Goal: Information Seeking & Learning: Learn about a topic

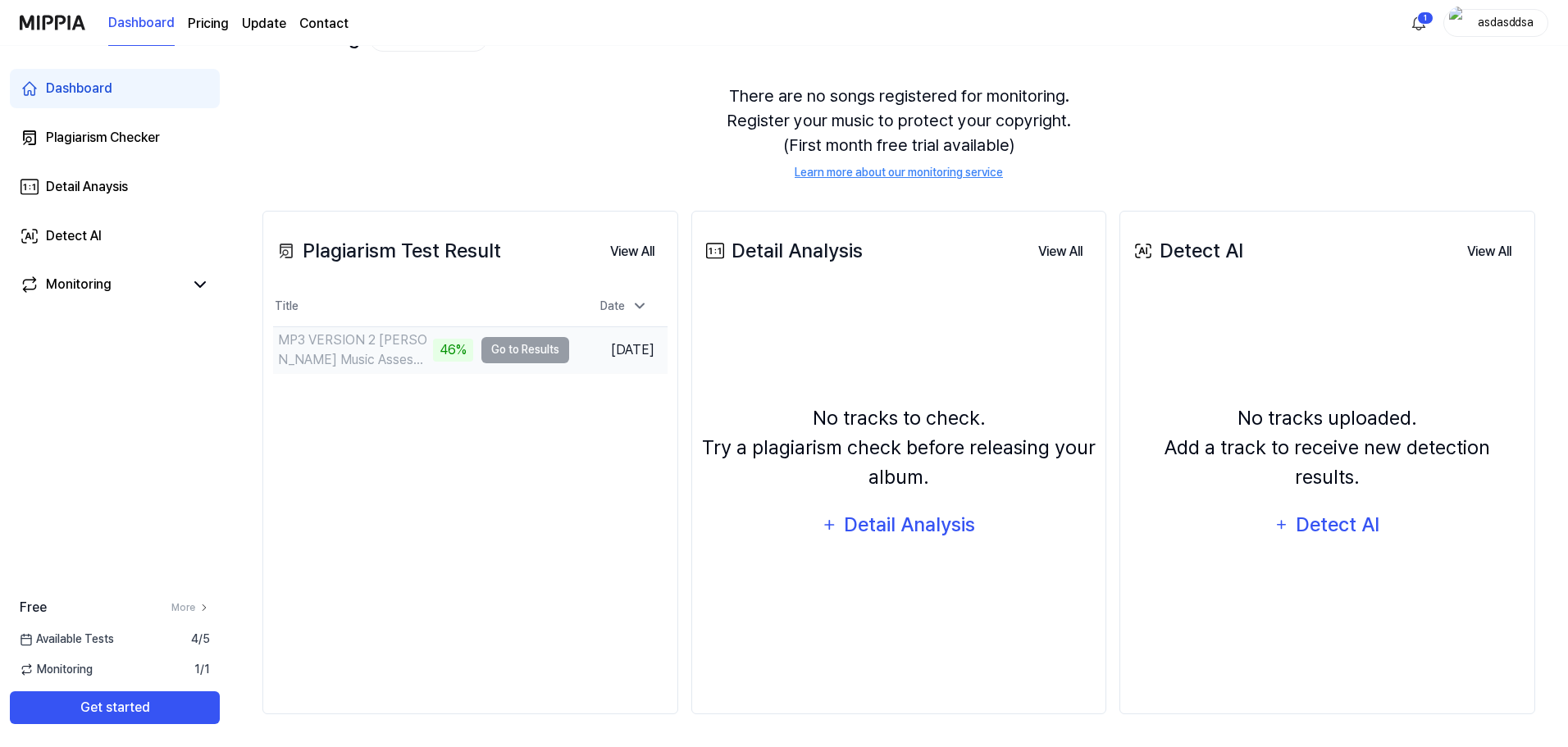
click at [534, 354] on td "MP3 VERSION 2 [PERSON_NAME] Music Assessment Year 10 Term 3 46% Go to Results" at bounding box center [421, 350] width 296 height 46
click at [514, 354] on button "Go to Results" at bounding box center [526, 350] width 88 height 27
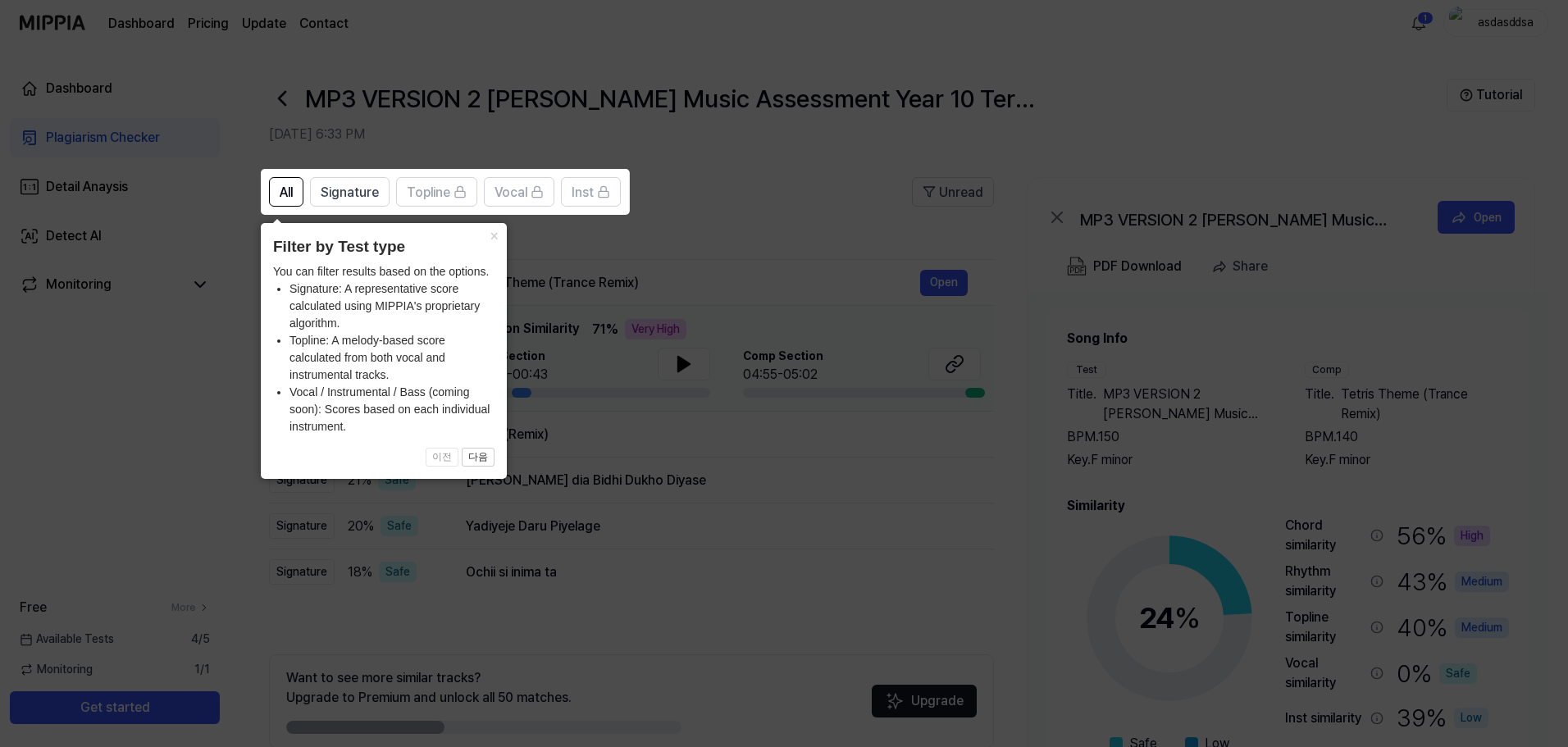
click at [491, 239] on button "×" at bounding box center [494, 235] width 27 height 23
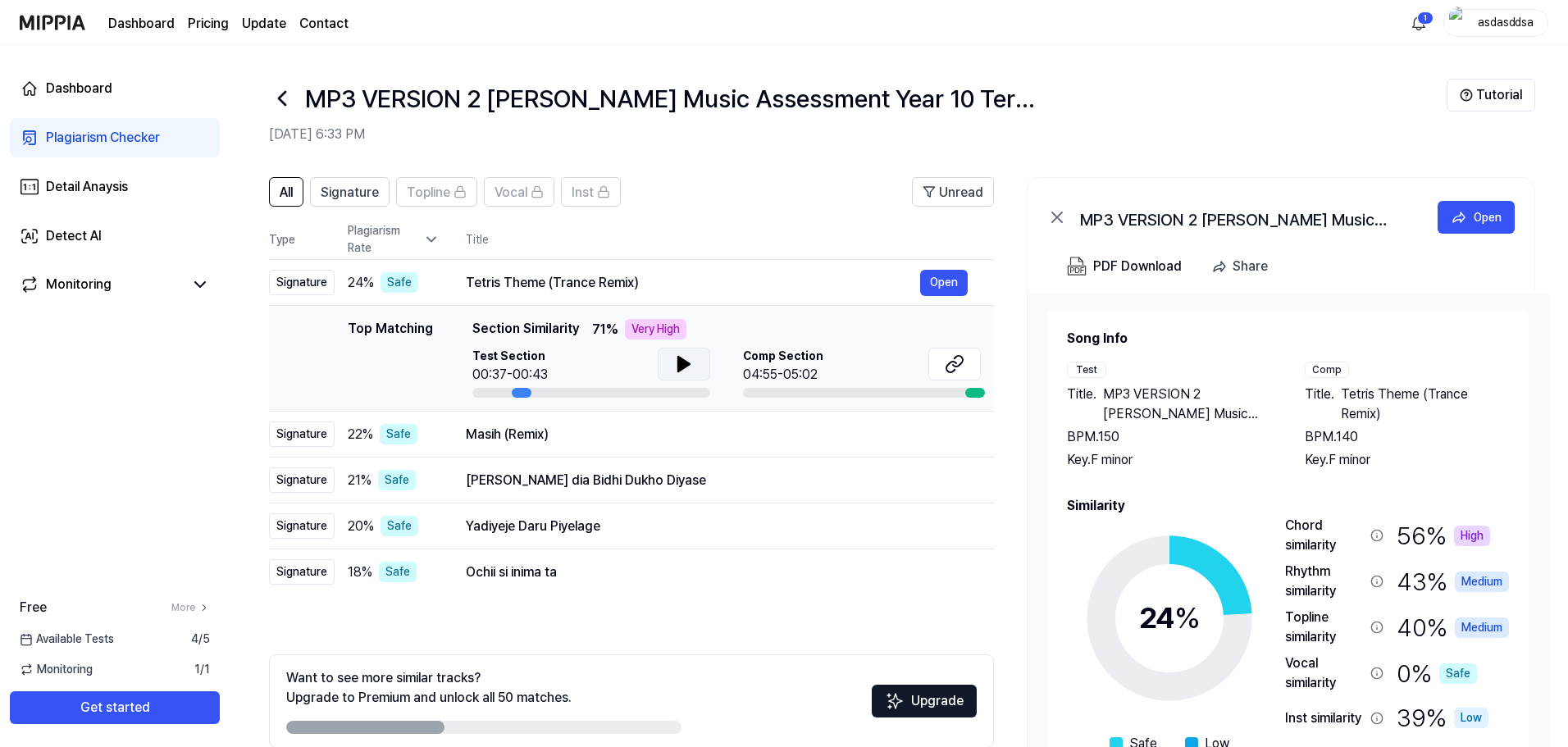
click at [683, 369] on icon at bounding box center [684, 363] width 20 height 20
click at [960, 363] on icon at bounding box center [954, 363] width 20 height 20
click at [693, 446] on div "Masih (Remix) Open" at bounding box center [717, 435] width 502 height 27
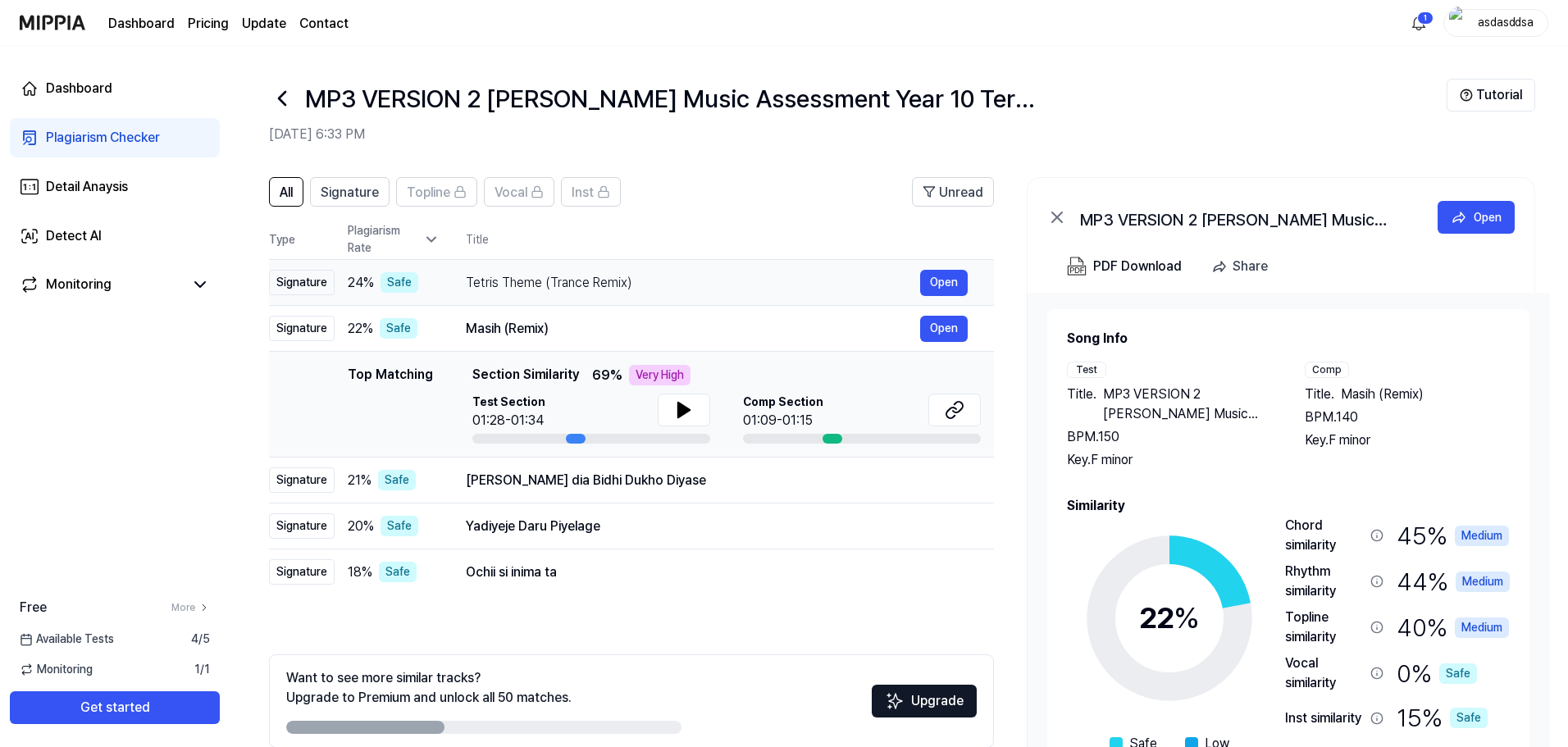
click at [640, 300] on td "Tetris Theme (Trance Remix) Open" at bounding box center [717, 282] width 554 height 46
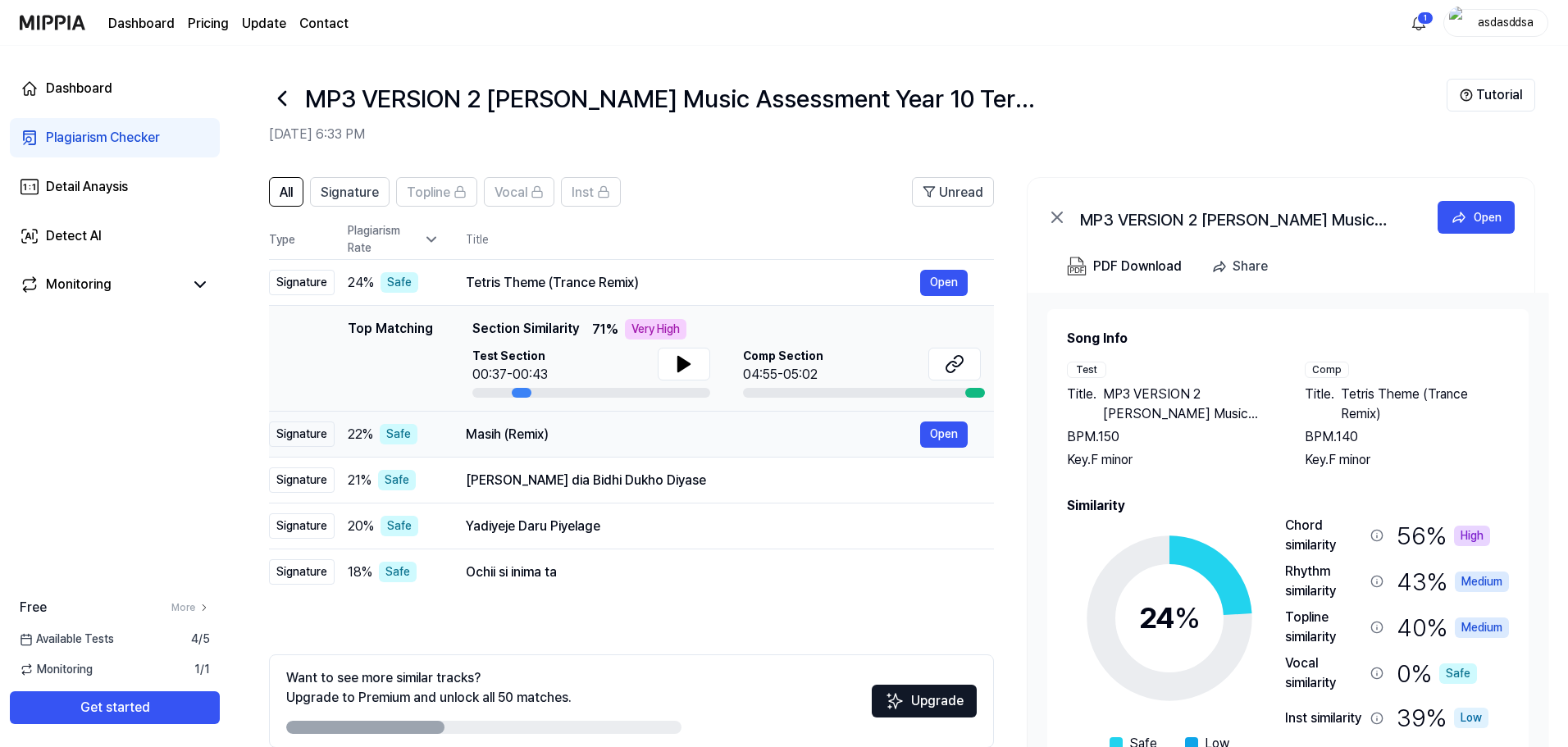
click at [557, 446] on td "Masih (Remix) Open" at bounding box center [717, 434] width 554 height 46
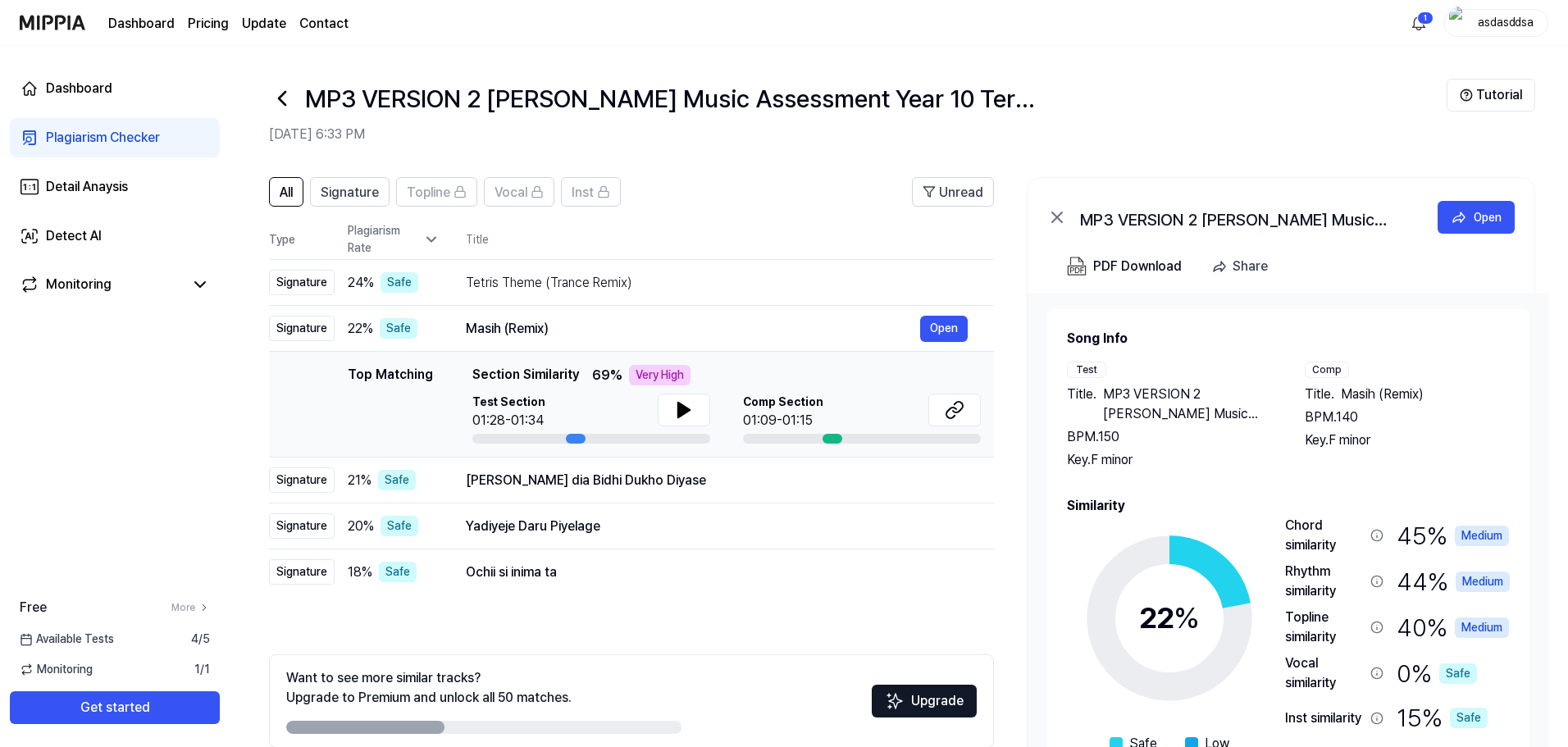
click at [1317, 370] on div "Comp" at bounding box center [1327, 369] width 44 height 16
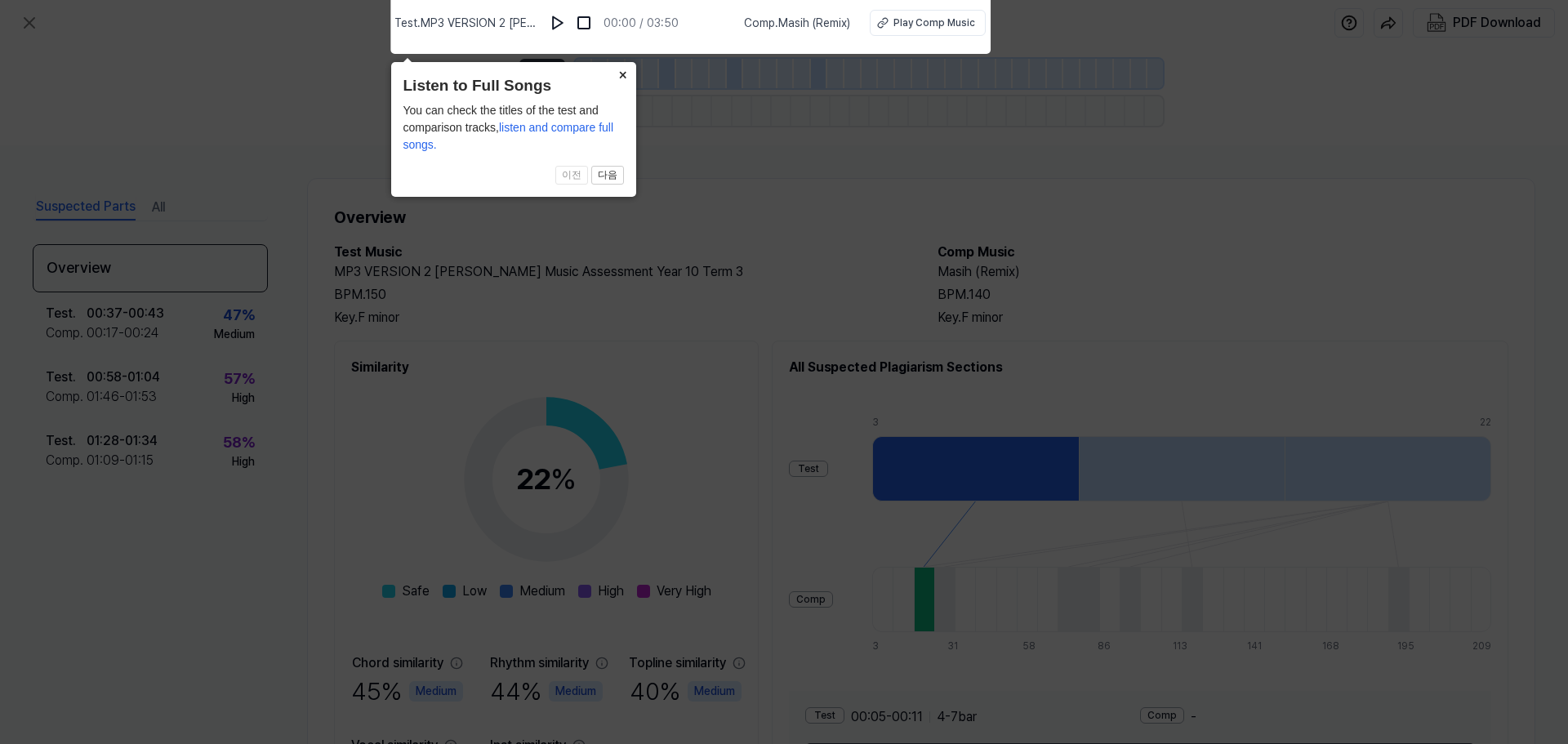
click at [866, 96] on icon at bounding box center [784, 368] width 1568 height 753
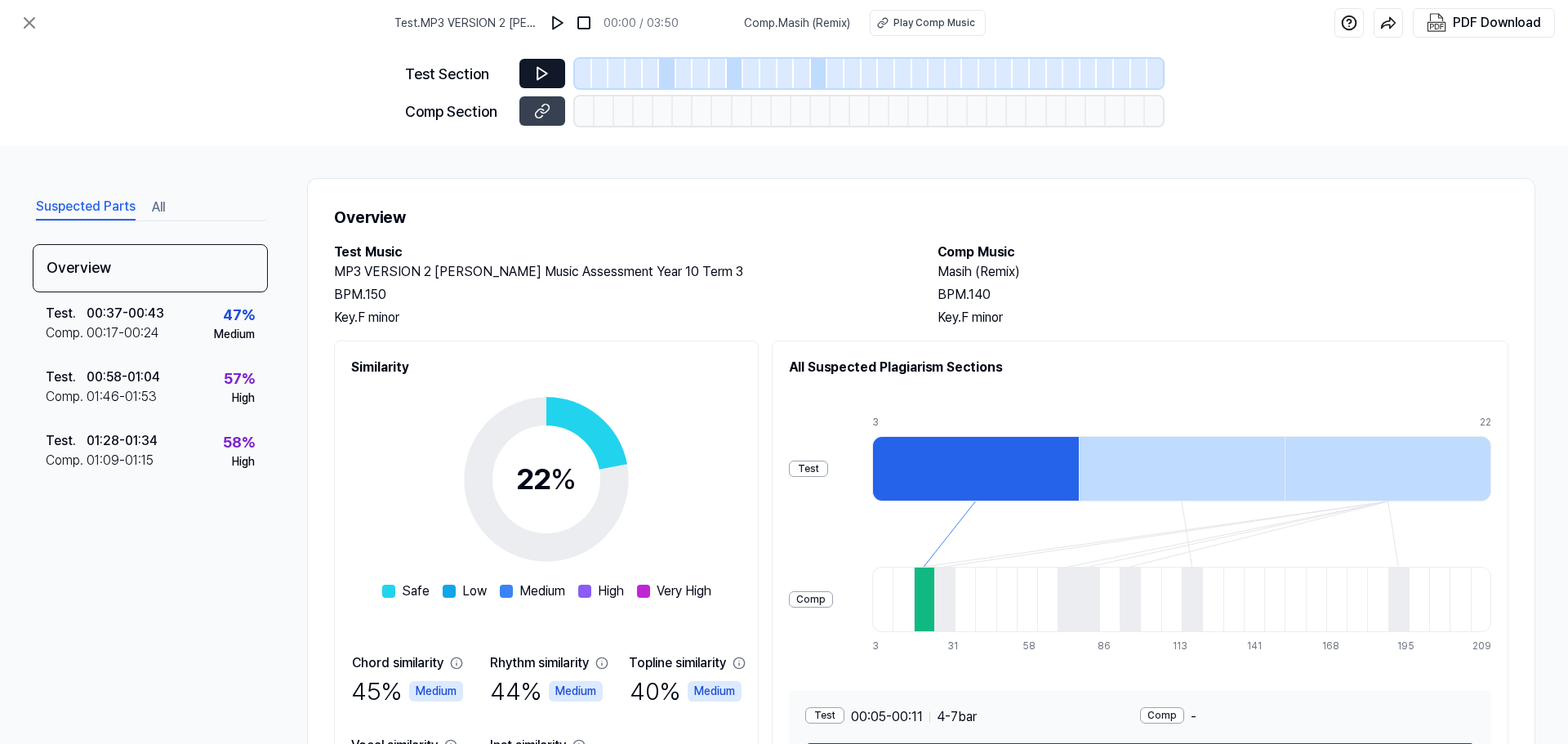
click at [547, 83] on button at bounding box center [543, 73] width 46 height 29
click at [541, 77] on icon at bounding box center [543, 73] width 10 height 12
click at [545, 115] on icon at bounding box center [542, 110] width 16 height 16
click at [540, 68] on icon at bounding box center [543, 73] width 10 height 12
click at [560, 27] on img at bounding box center [557, 22] width 16 height 16
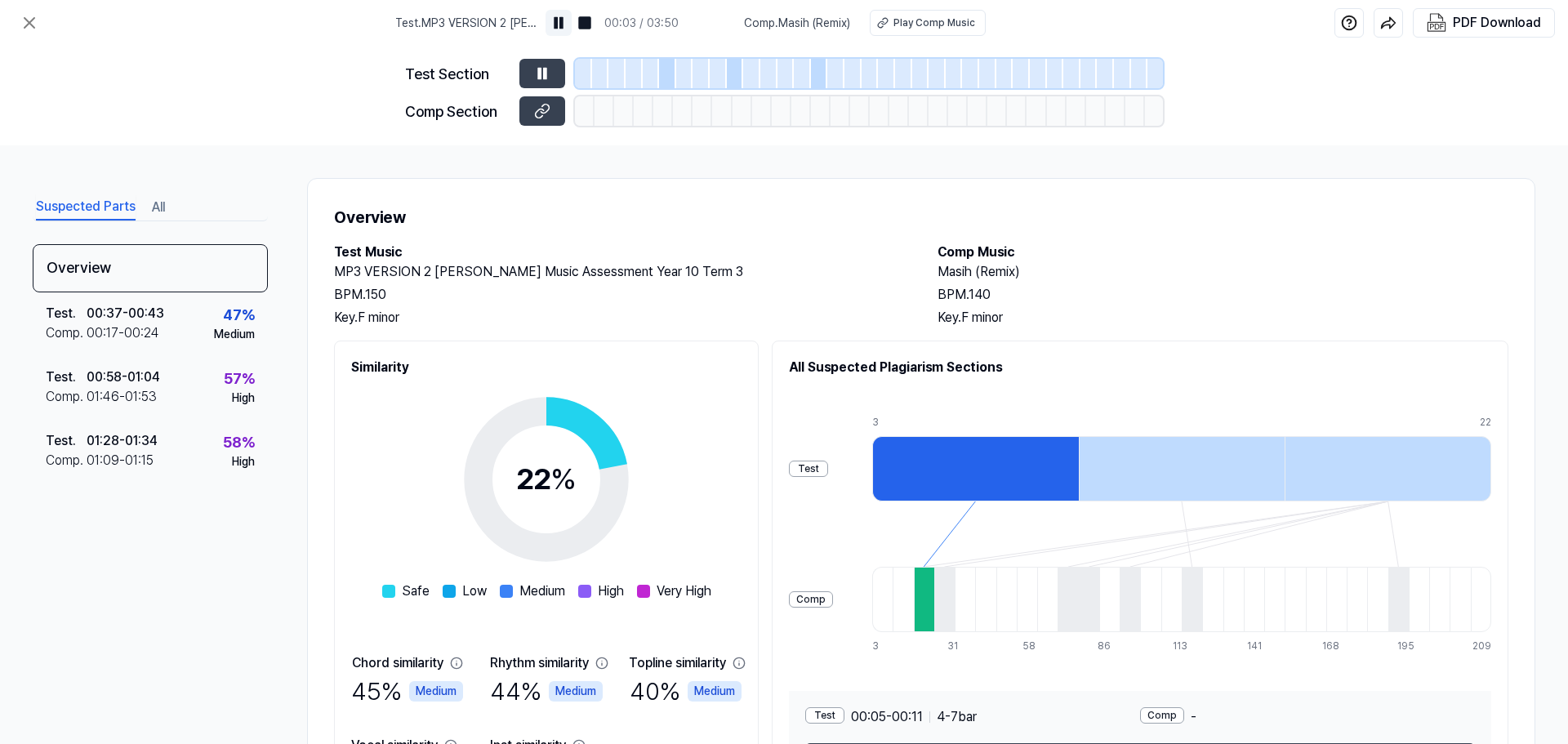
click at [560, 27] on img at bounding box center [558, 22] width 16 height 16
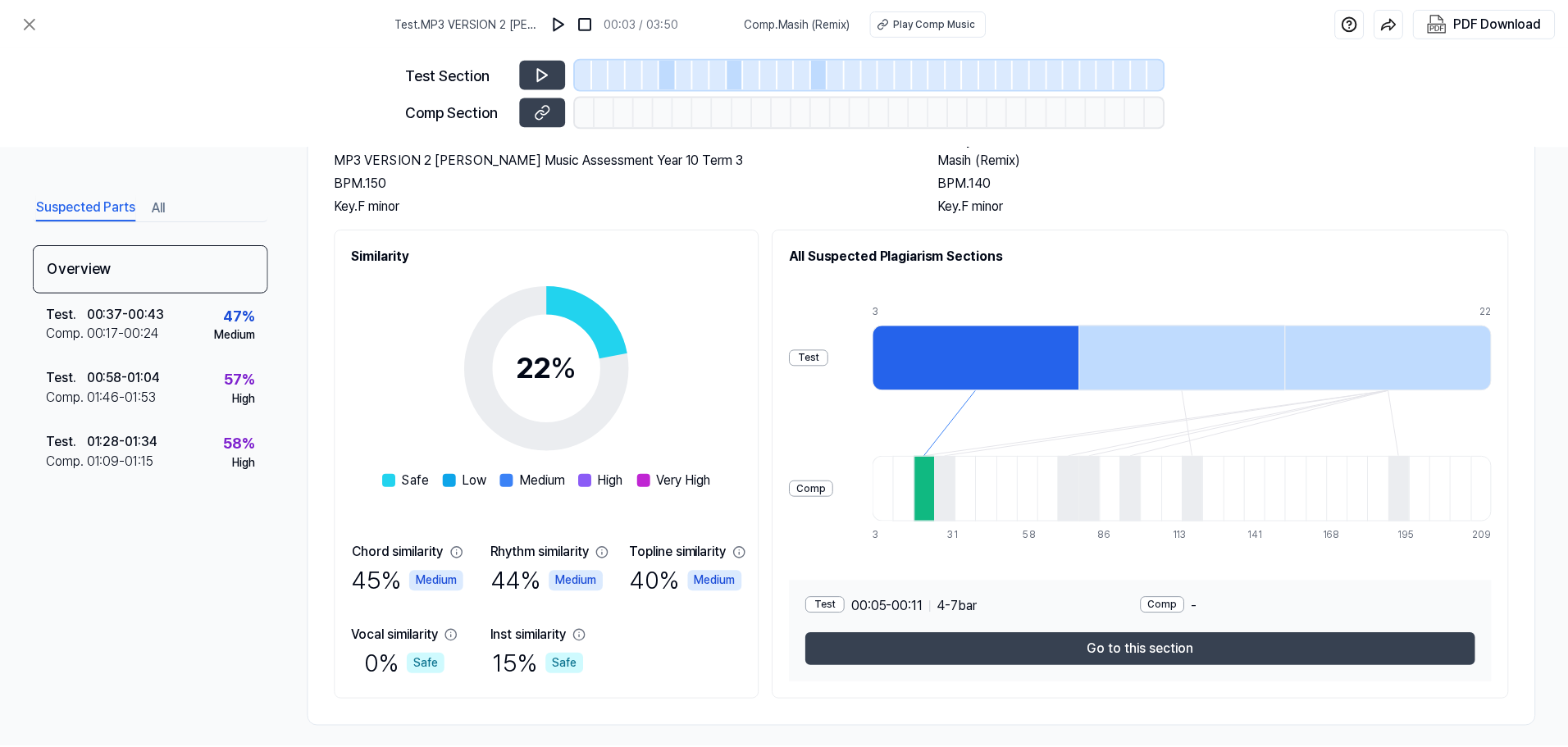
scroll to position [126, 0]
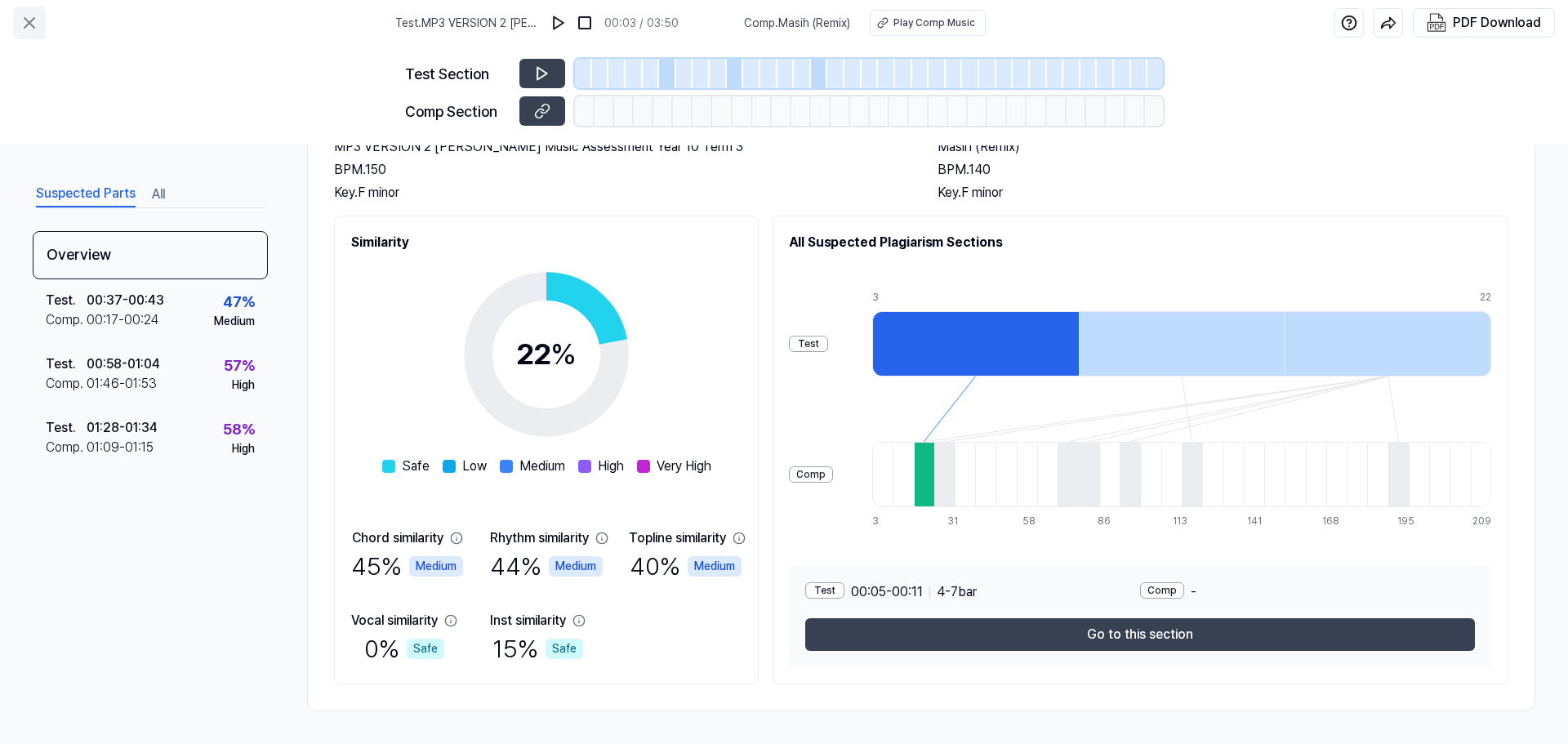
click at [32, 17] on icon at bounding box center [29, 23] width 20 height 20
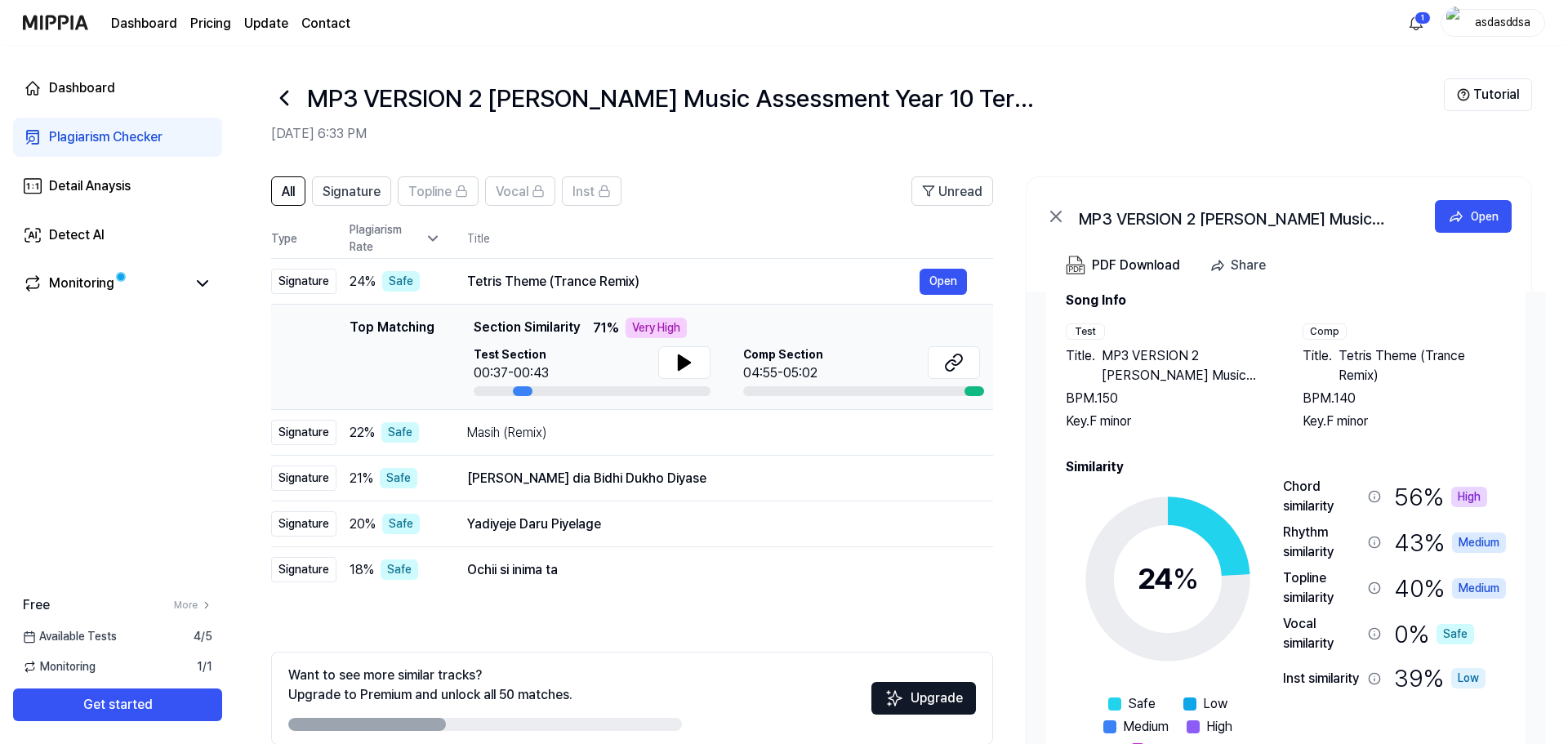
scroll to position [70, 0]
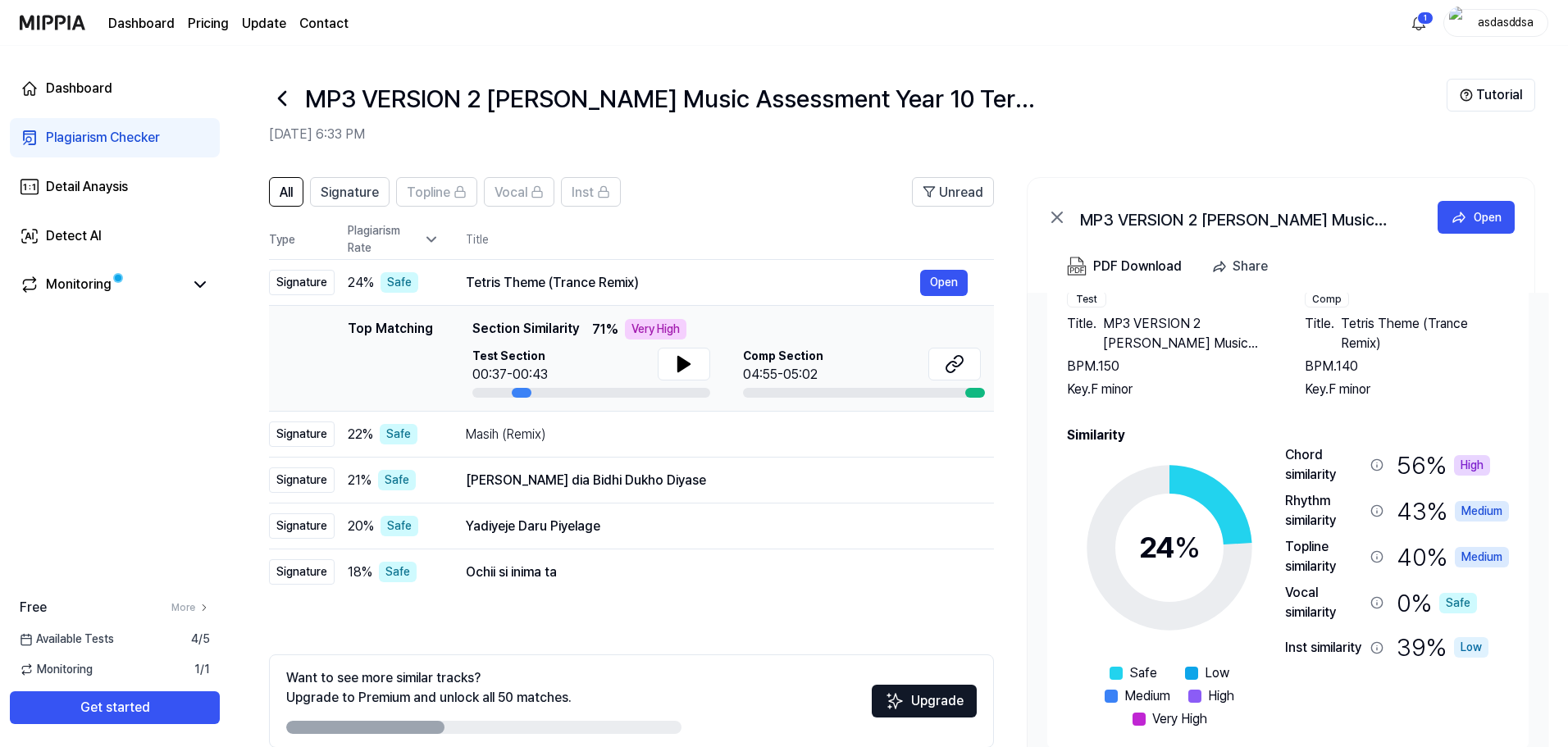
click at [1462, 460] on div "High" at bounding box center [1473, 465] width 36 height 20
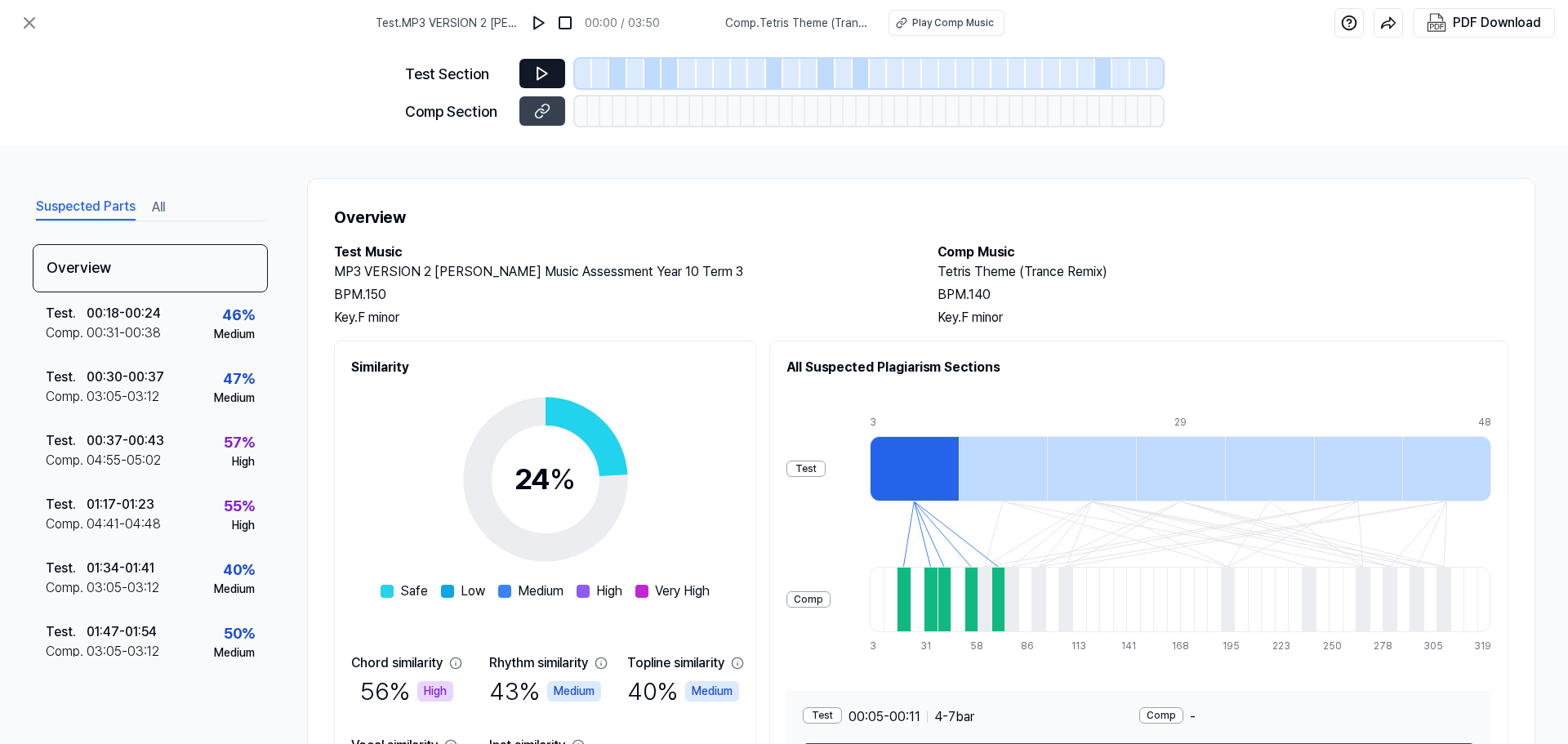
click at [548, 67] on icon at bounding box center [542, 73] width 16 height 16
click at [1048, 467] on div at bounding box center [1004, 468] width 89 height 66
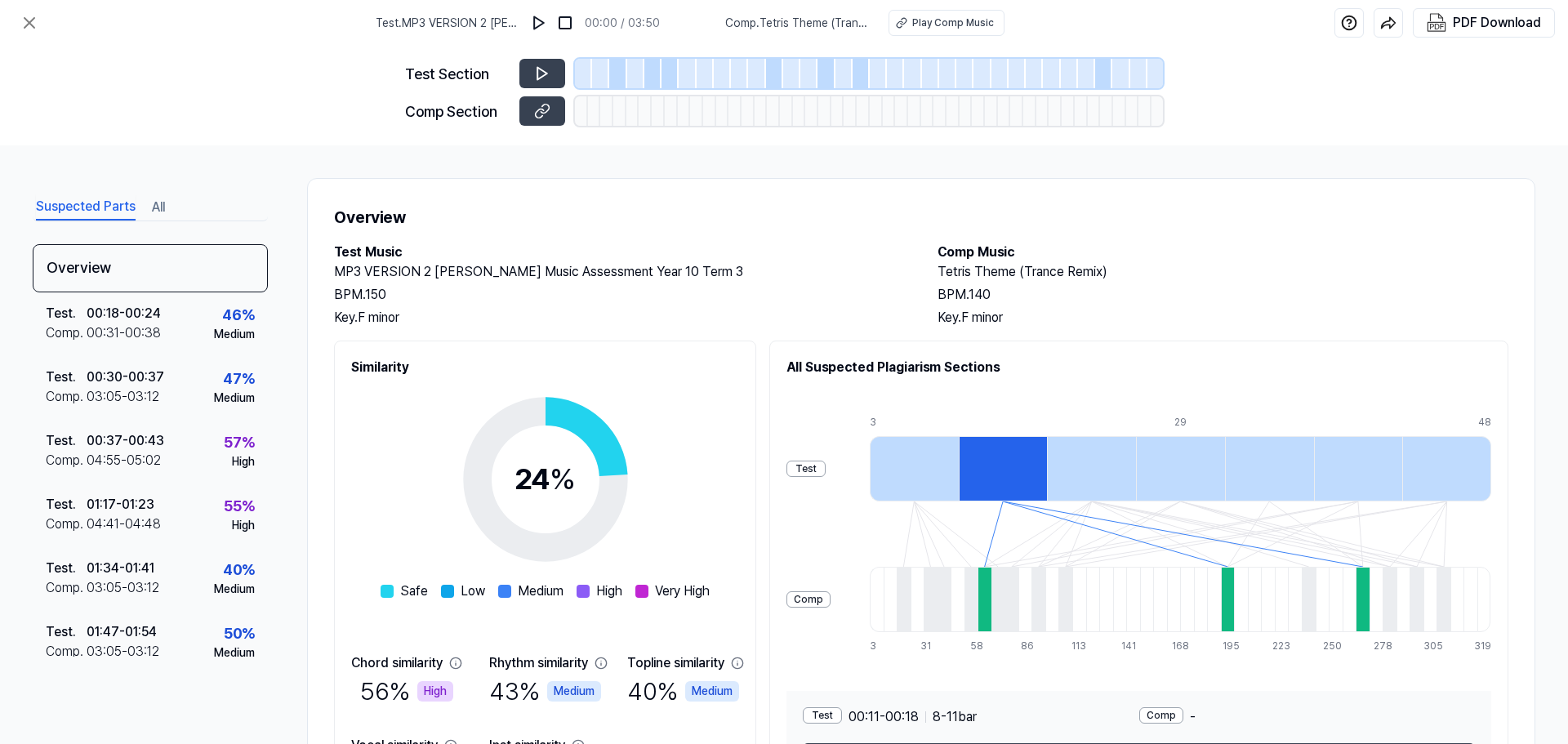
click at [959, 465] on div at bounding box center [914, 468] width 89 height 66
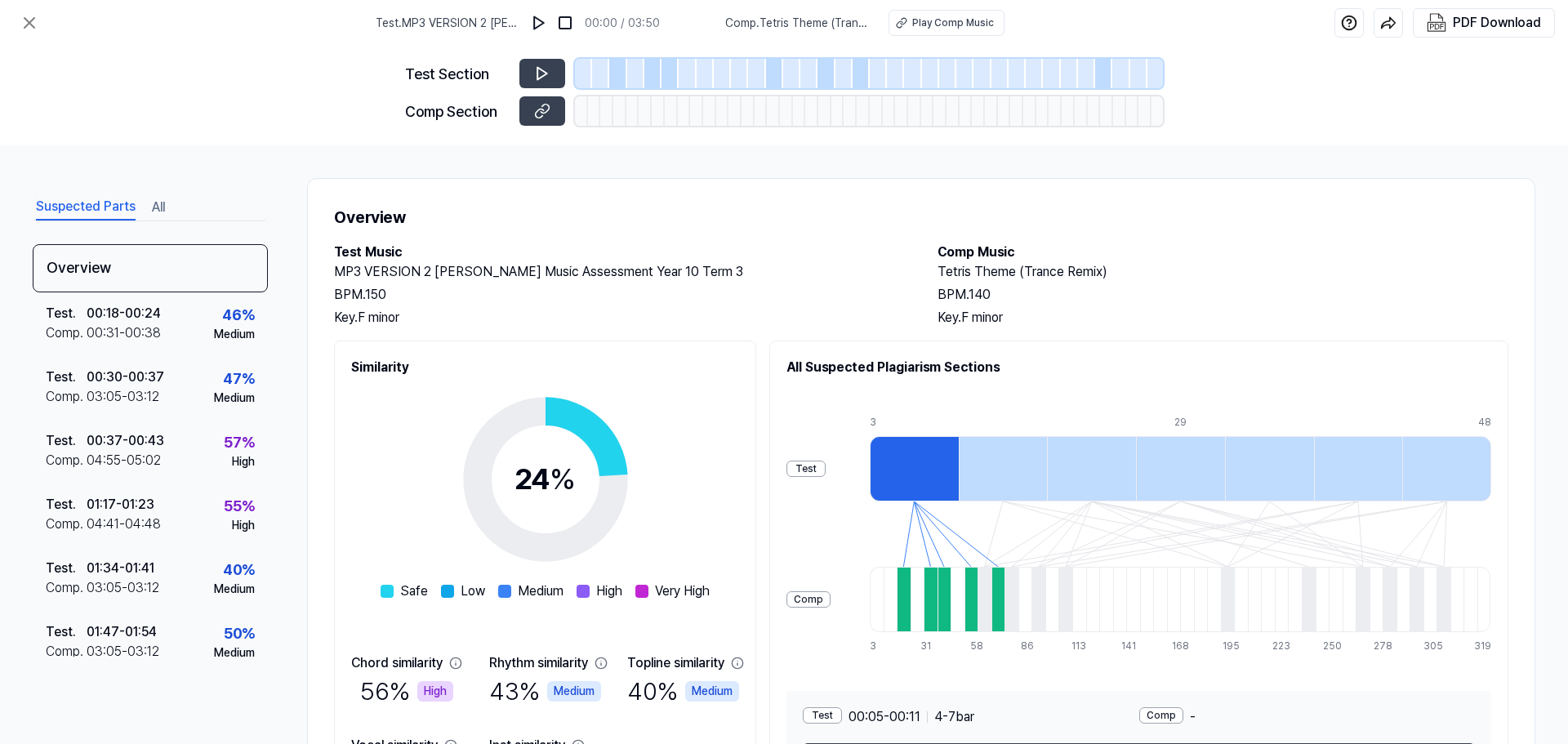
click at [1004, 463] on div at bounding box center [1004, 468] width 89 height 66
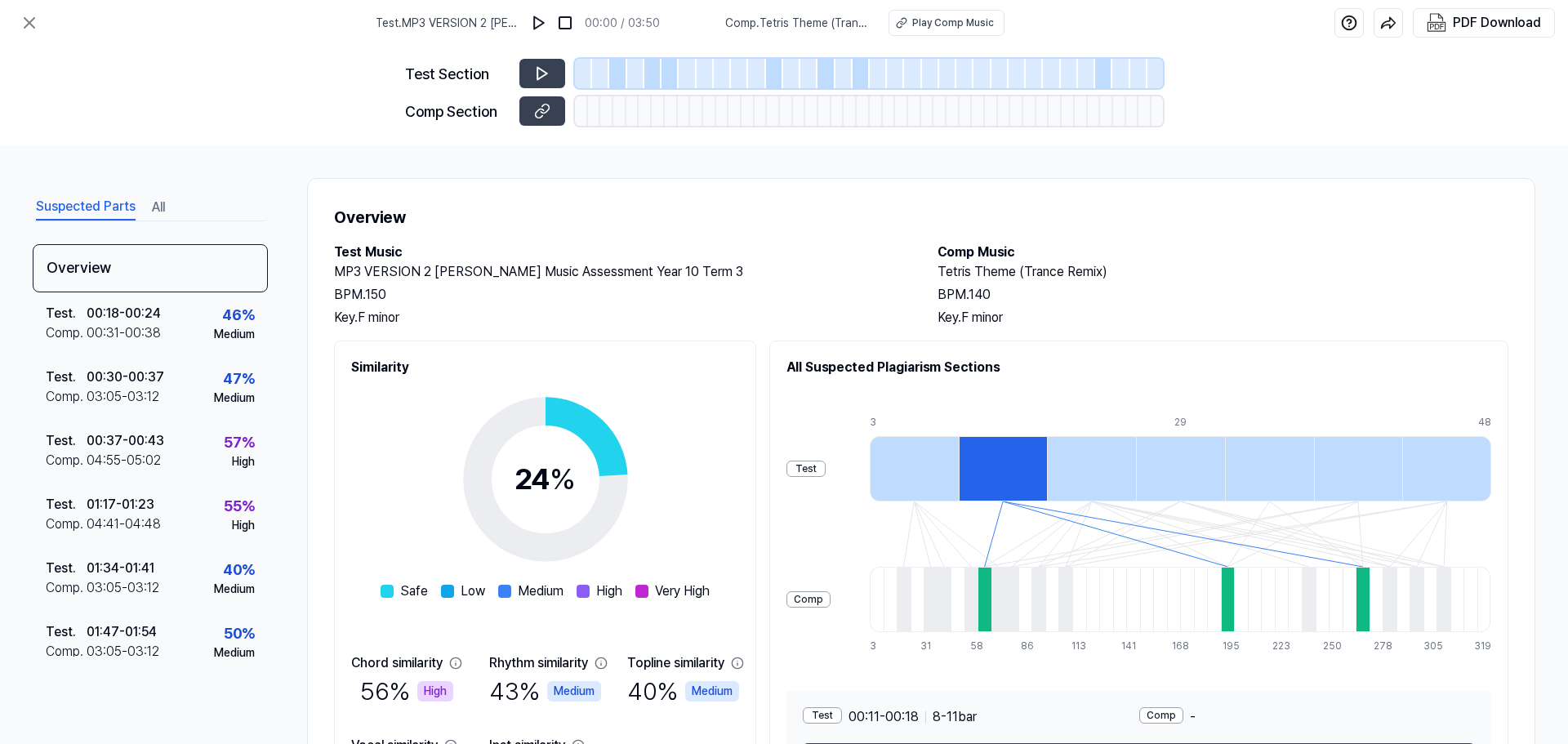
click at [959, 450] on div at bounding box center [914, 468] width 89 height 66
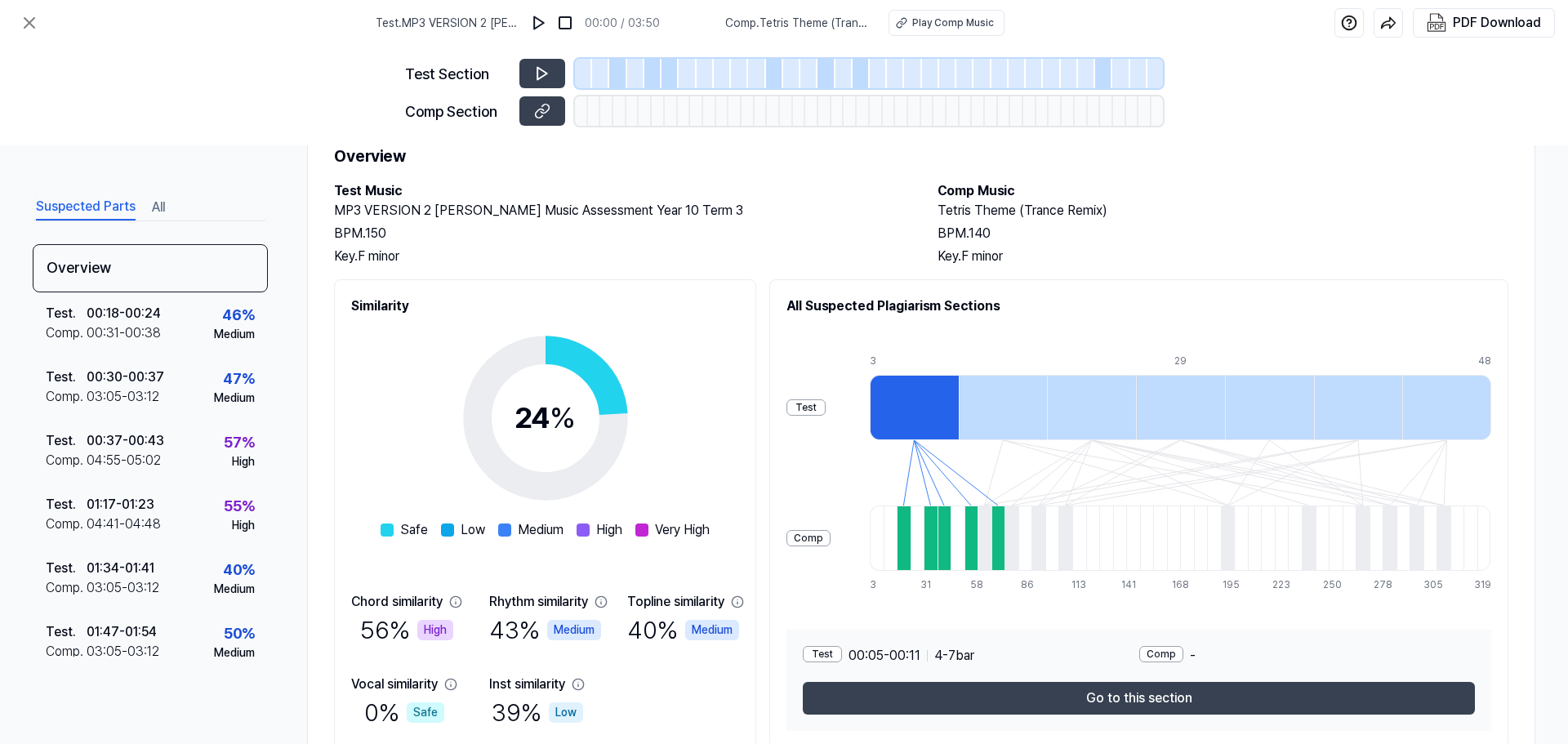
scroll to position [125, 0]
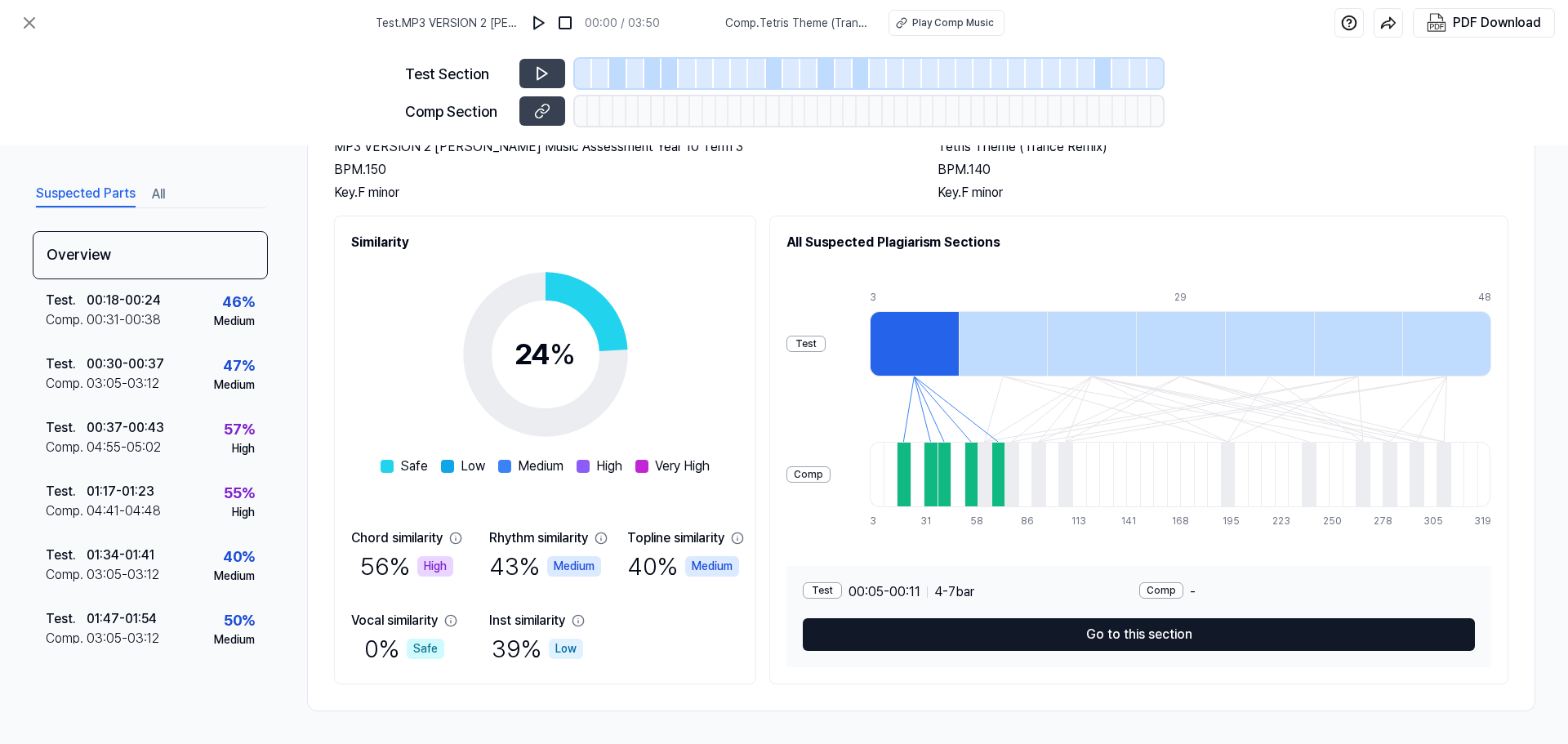
click at [1079, 627] on button "Go to this section" at bounding box center [1138, 635] width 672 height 32
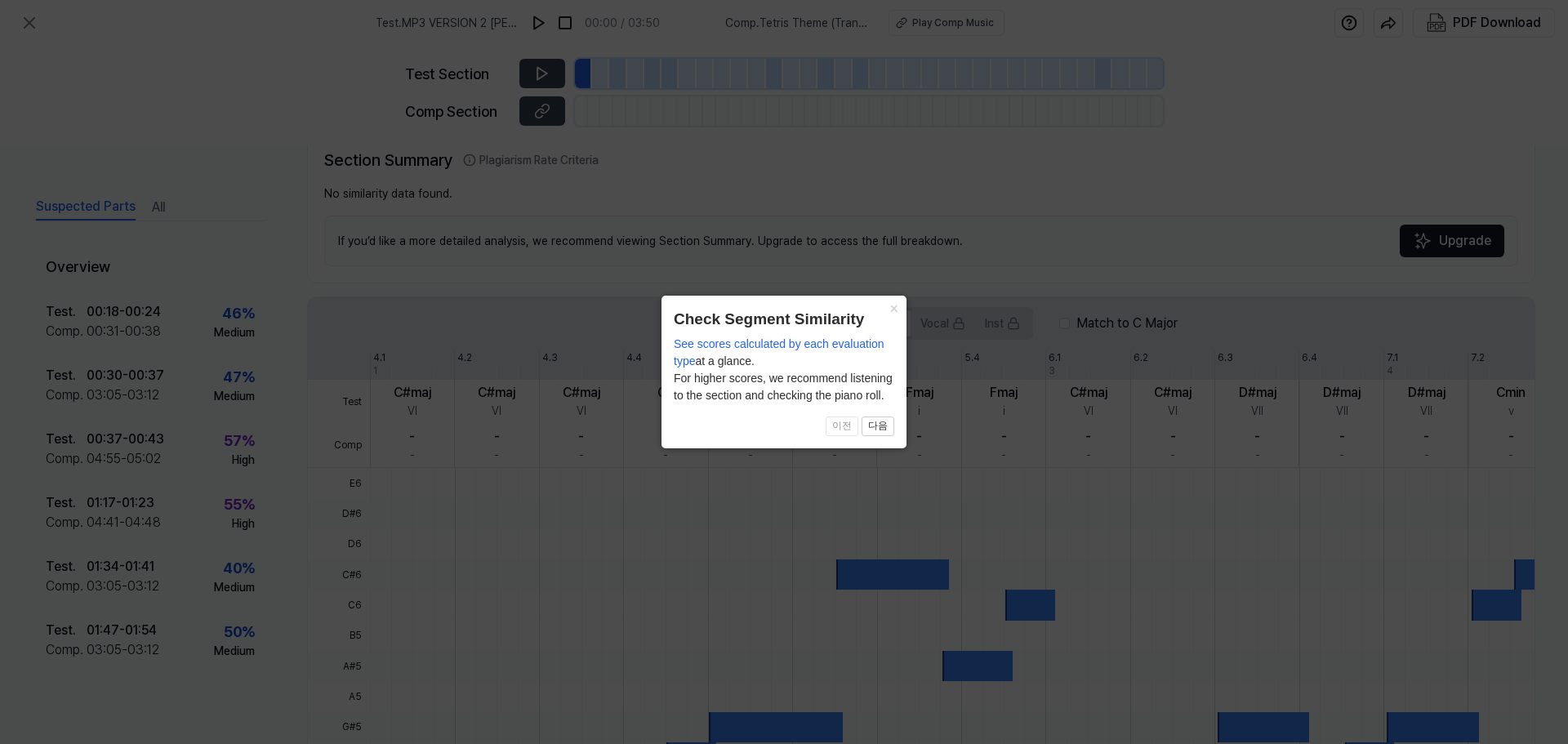
scroll to position [340, 0]
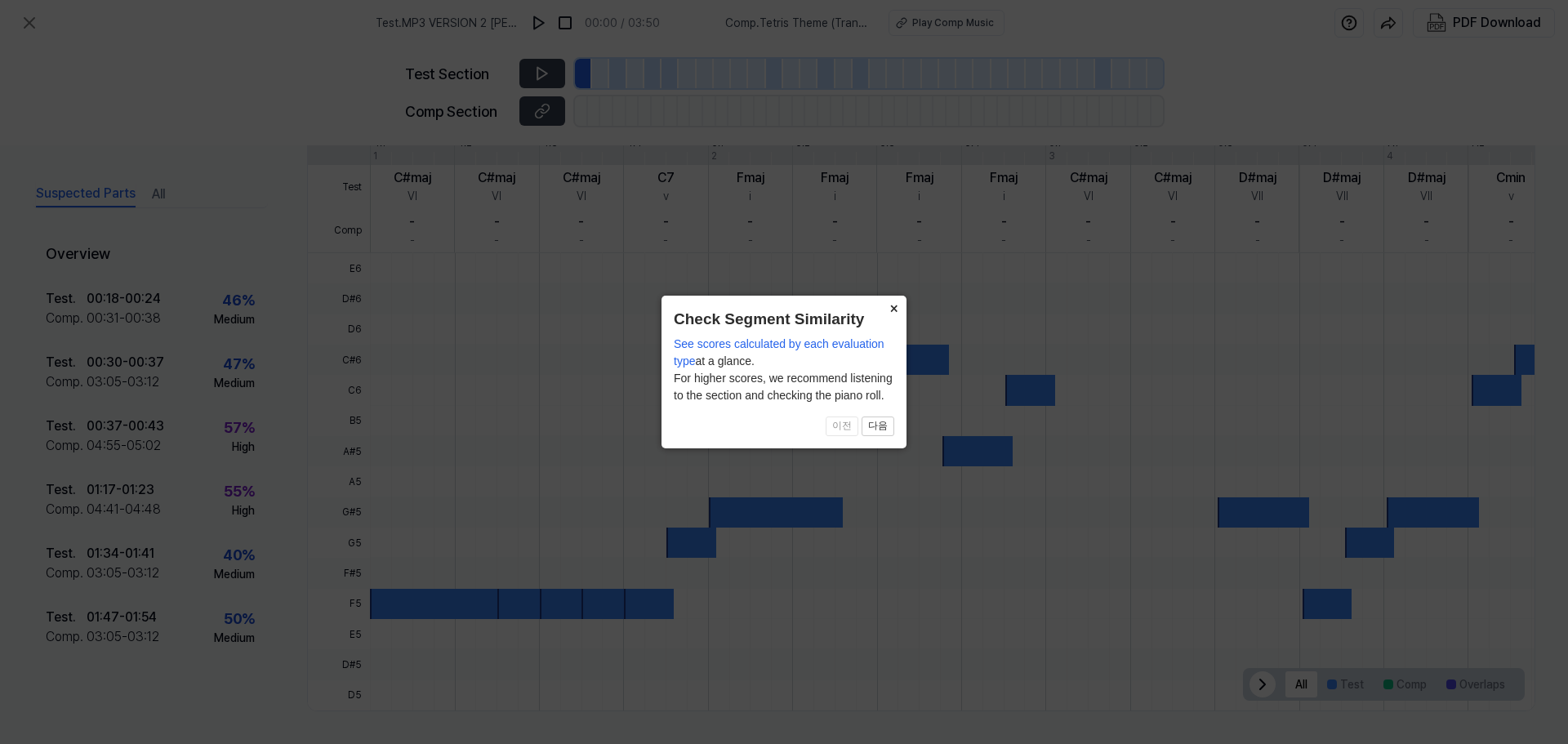
click at [893, 311] on button "×" at bounding box center [894, 307] width 27 height 23
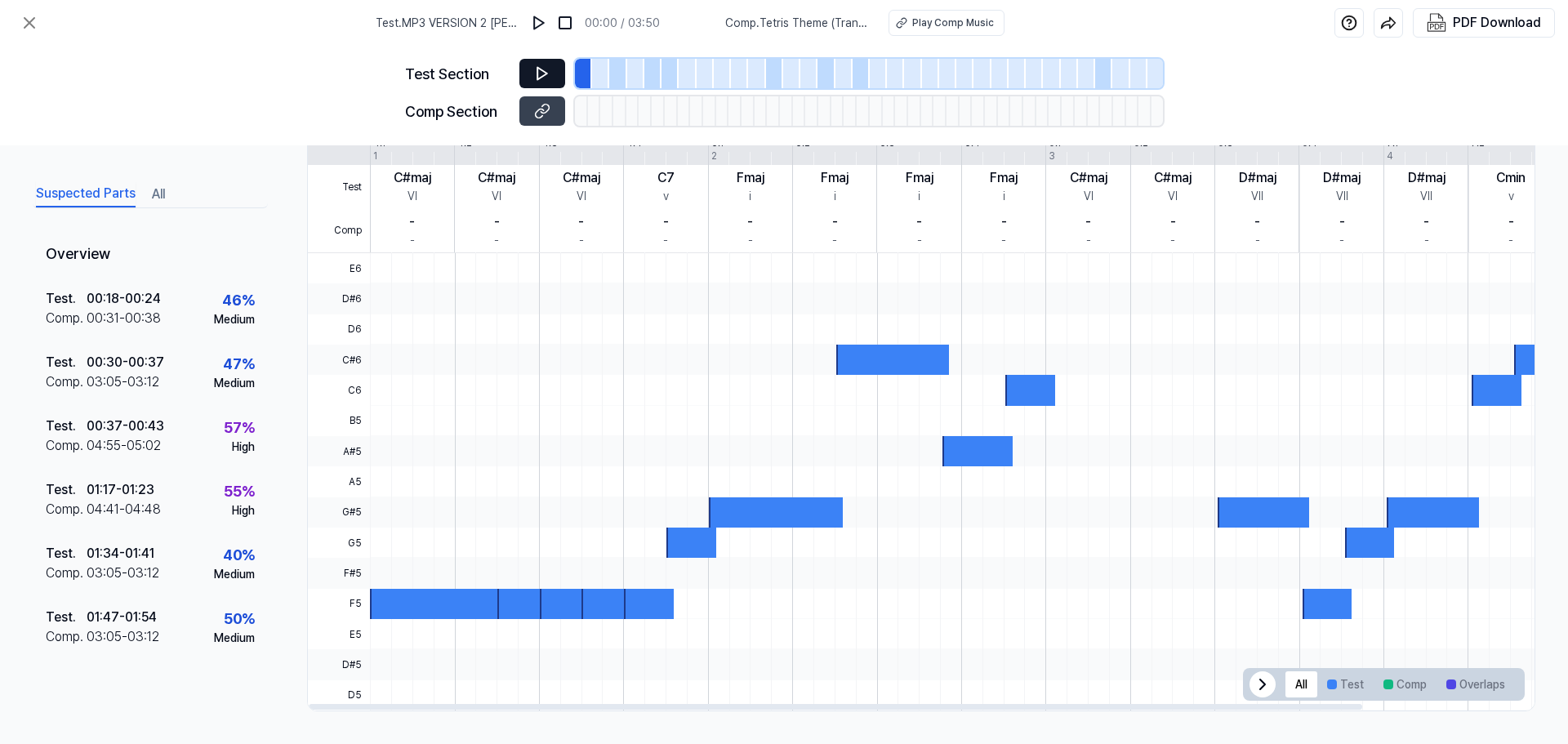
click at [540, 72] on icon at bounding box center [542, 73] width 16 height 16
click at [398, 597] on div at bounding box center [436, 604] width 134 height 30
click at [513, 613] on div at bounding box center [521, 604] width 49 height 30
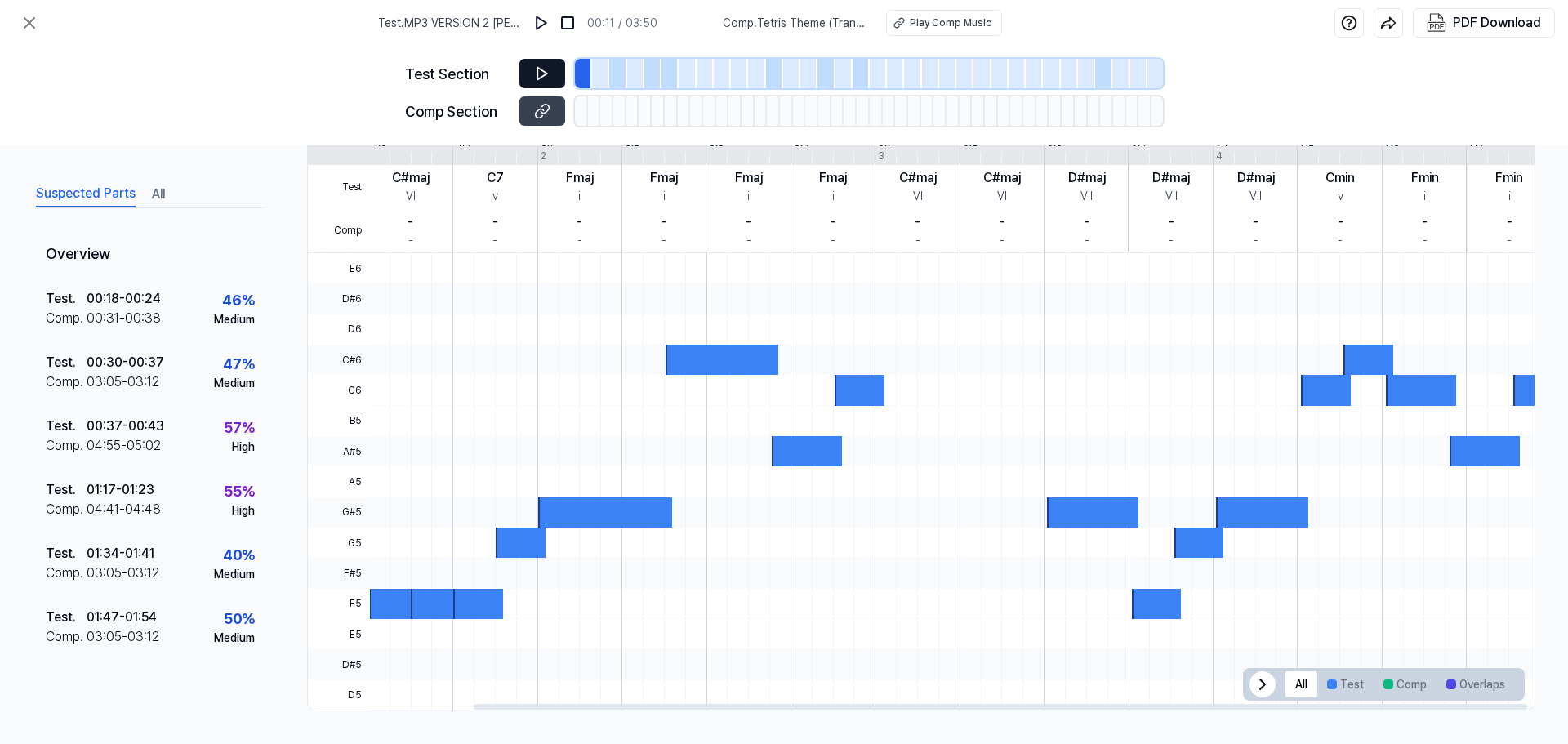
scroll to position [0, 191]
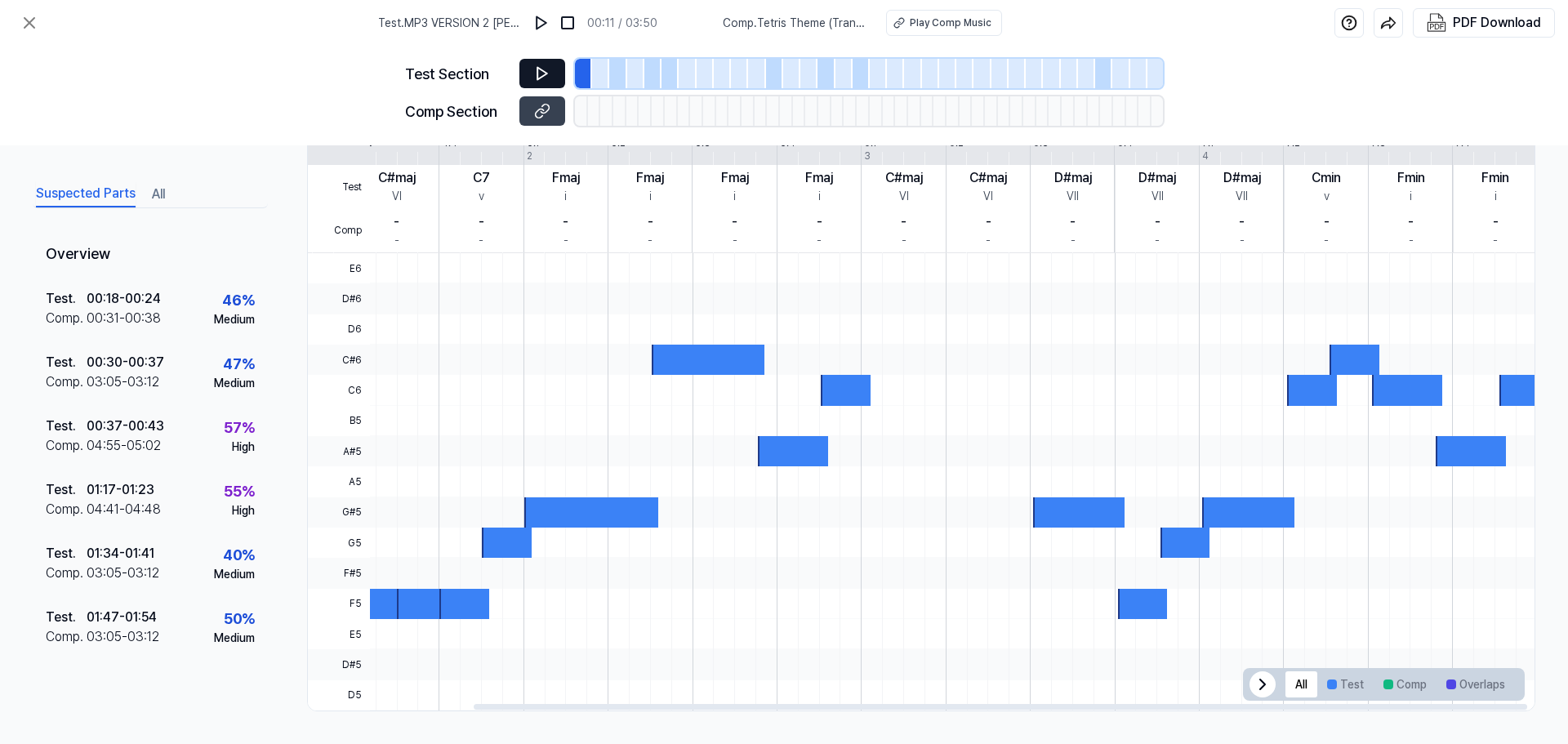
drag, startPoint x: 513, startPoint y: 606, endPoint x: 264, endPoint y: 628, distance: 250.0
click at [264, 628] on div "Suspected Parts All Overview Test . 00:18 - 00:24 Comp . 00:31 - 00:38 46 % Med…" at bounding box center [784, 445] width 1568 height 599
drag, startPoint x: 1214, startPoint y: 511, endPoint x: 962, endPoint y: 564, distance: 257.5
click at [962, 253] on div at bounding box center [860, 253] width 1349 height 0
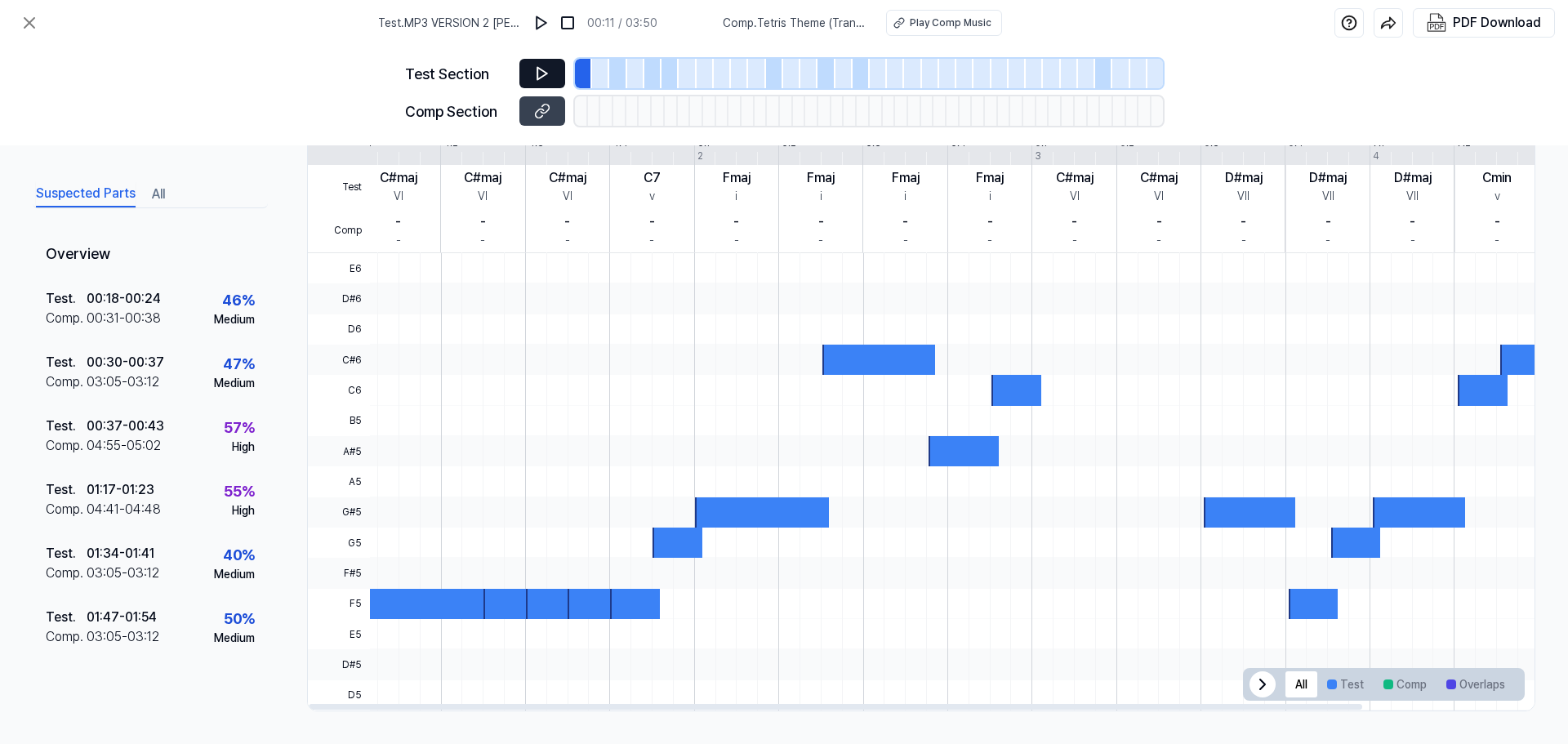
scroll to position [0, 0]
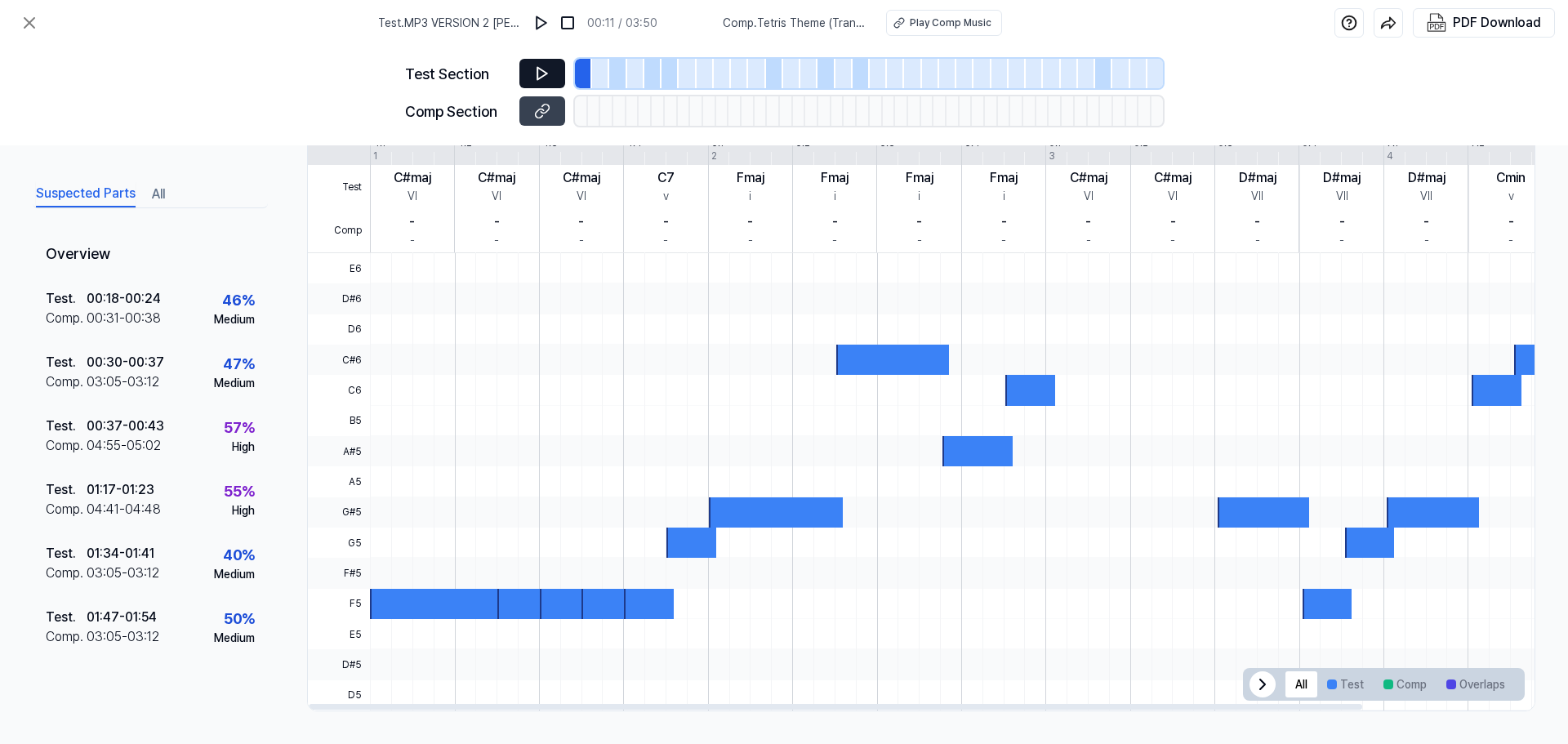
drag, startPoint x: 960, startPoint y: 572, endPoint x: 1300, endPoint y: 573, distance: 340.0
click at [1336, 573] on div at bounding box center [1044, 481] width 1349 height 457
click at [204, 498] on div "Test . 01:17 - 01:23 Comp . 04:41 - 04:48 55 % High" at bounding box center [150, 500] width 236 height 64
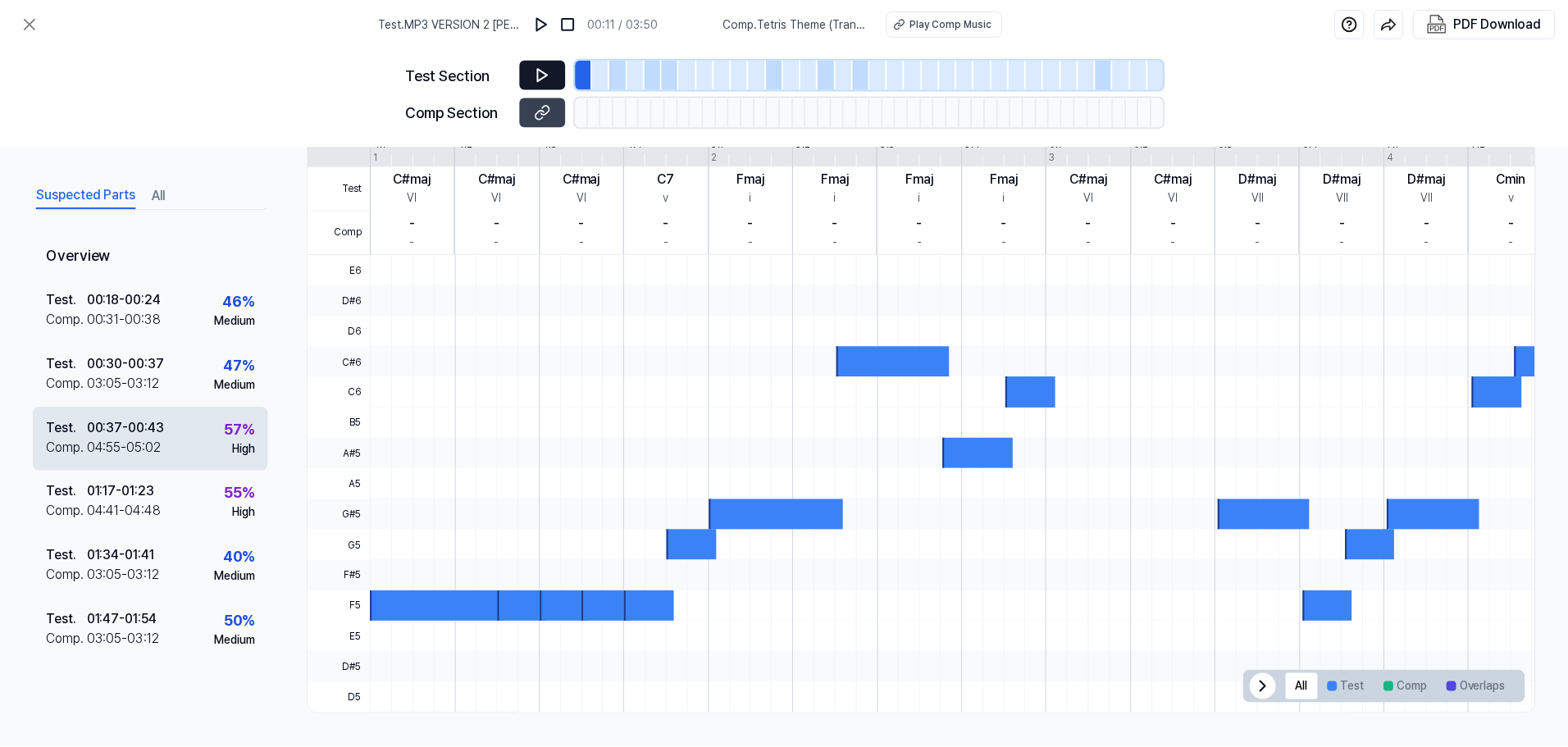
scroll to position [378, 0]
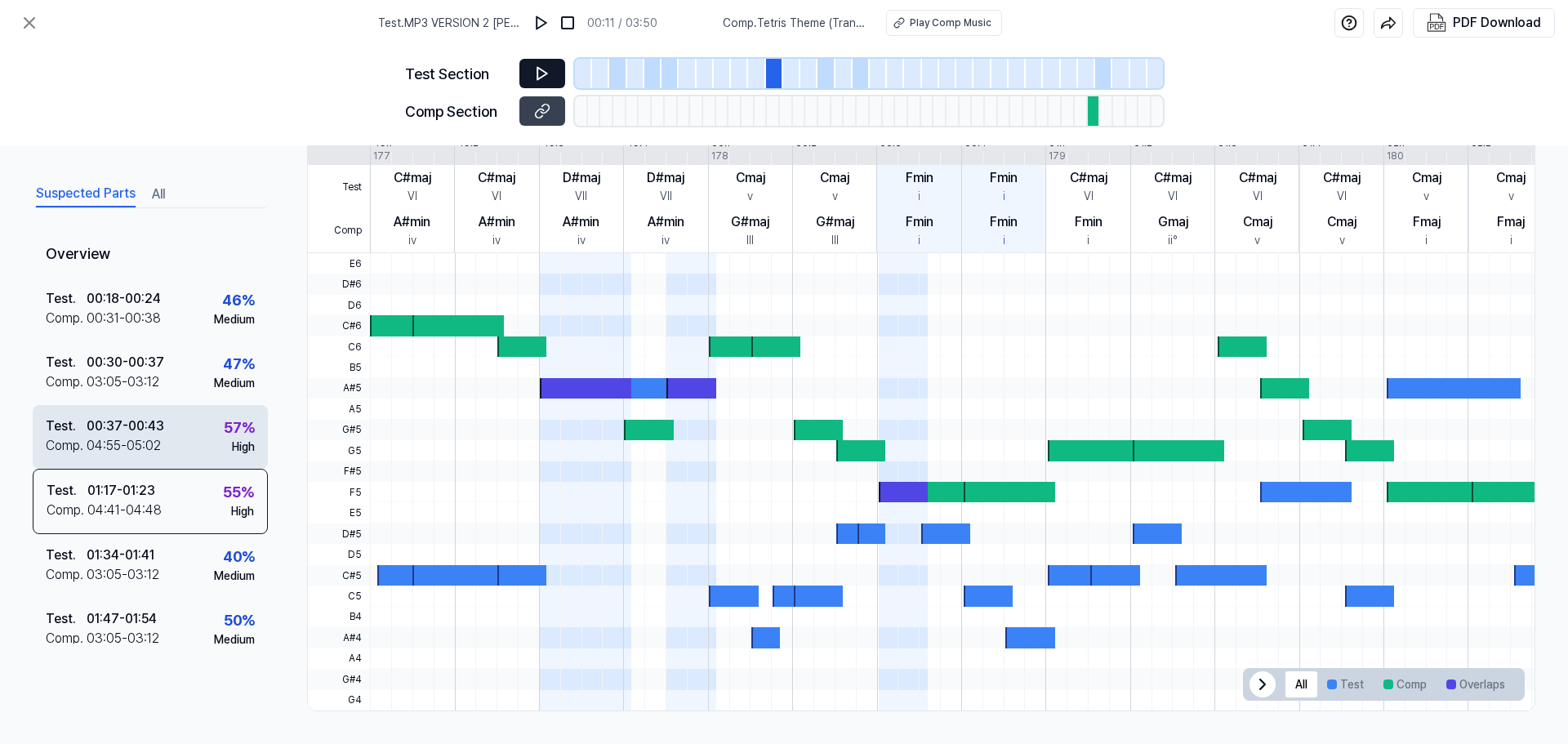
click at [211, 439] on div "Test . 00:37 - 00:43 Comp . 04:55 - 05:02 57 % High" at bounding box center [150, 436] width 236 height 64
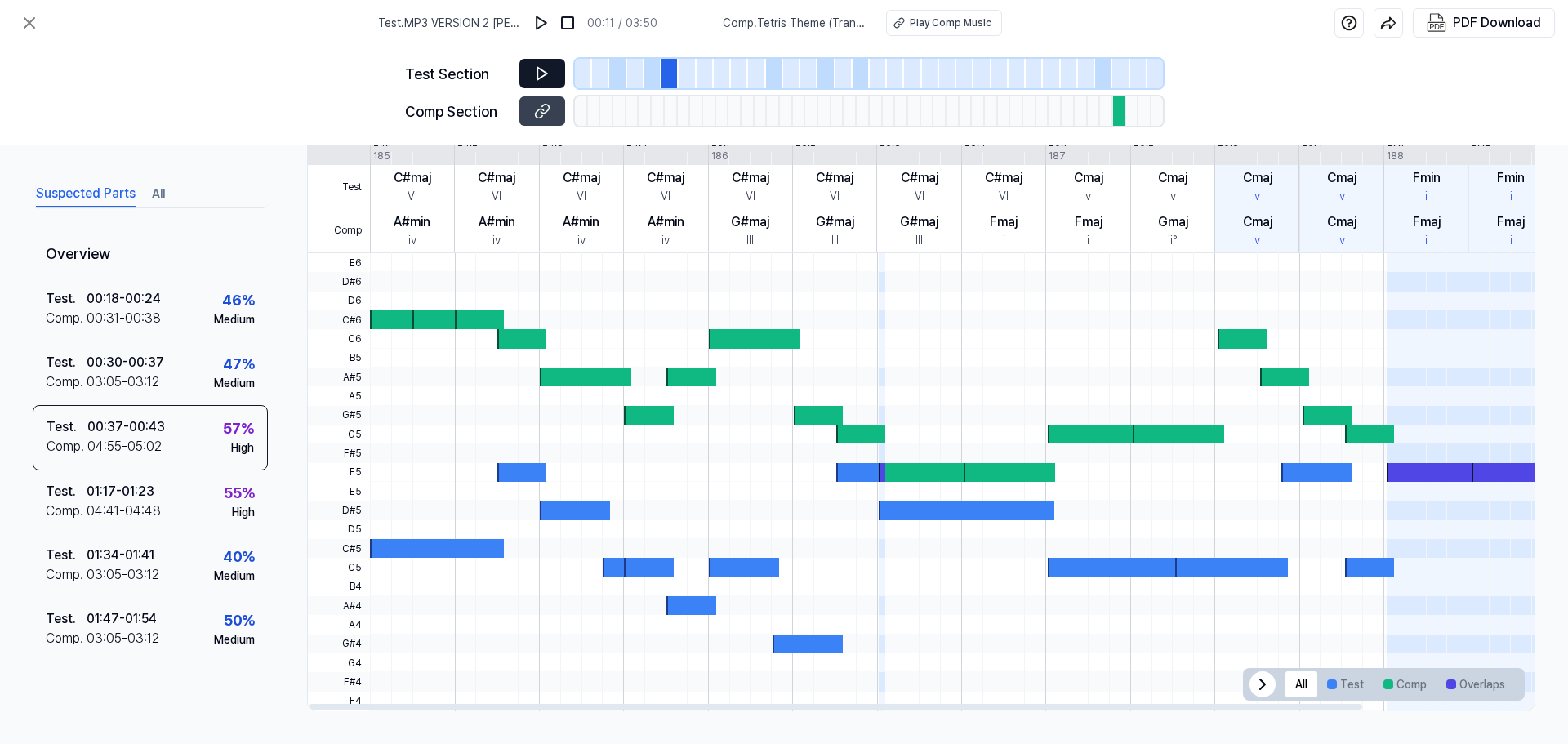
click at [548, 61] on button at bounding box center [543, 73] width 46 height 29
click at [15, 24] on button at bounding box center [29, 23] width 32 height 32
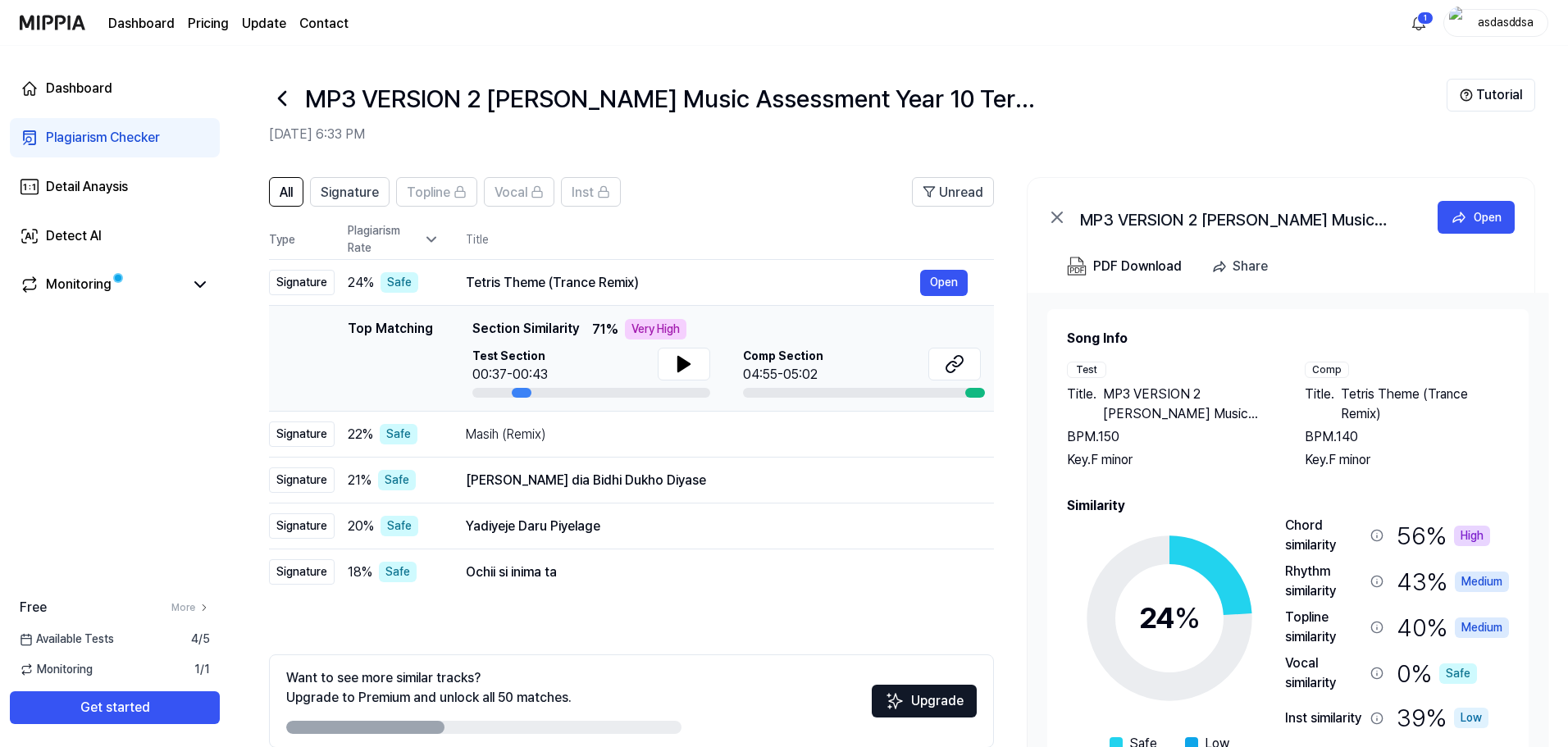
scroll to position [79, 0]
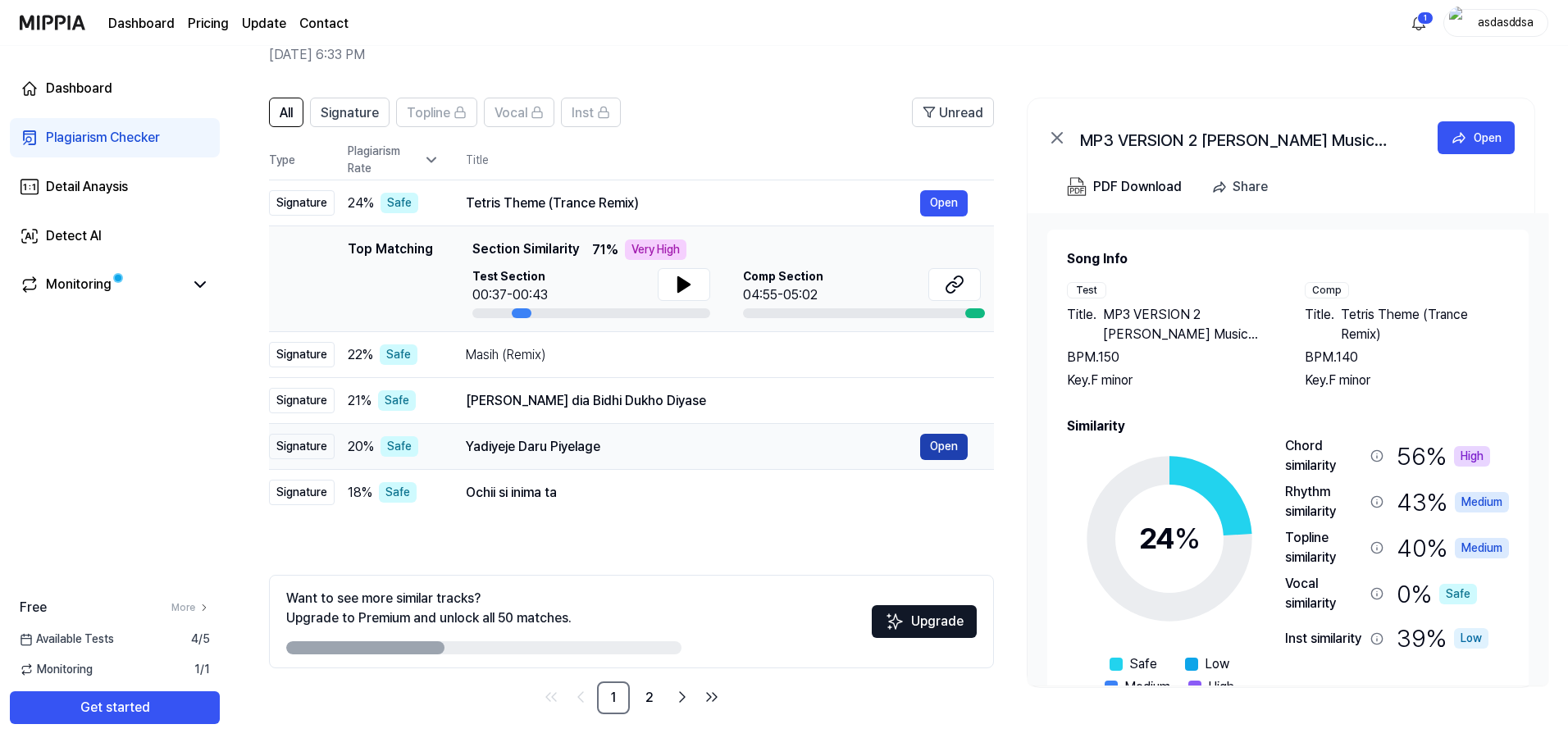
click at [947, 446] on button "Open" at bounding box center [944, 447] width 48 height 27
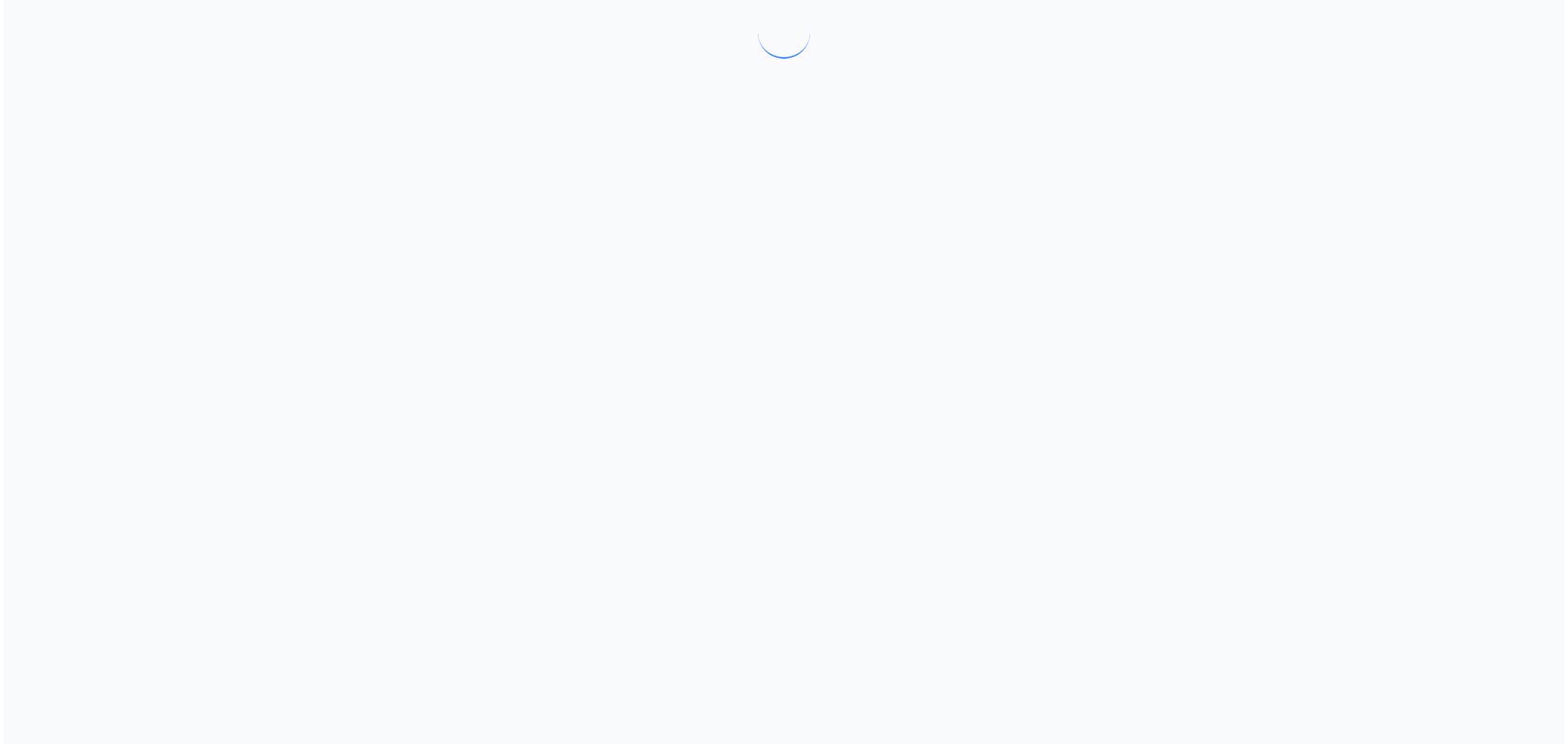
scroll to position [0, 0]
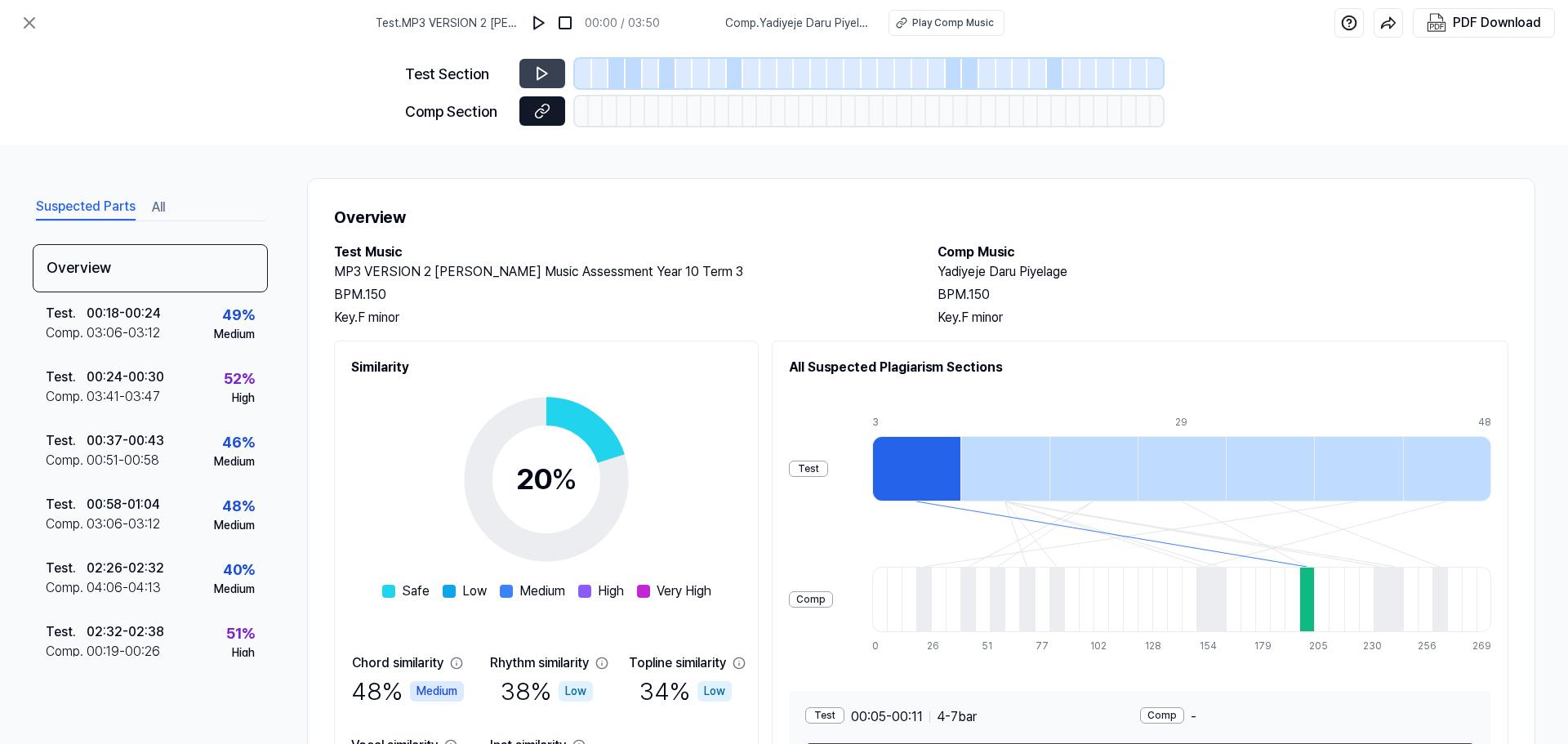
click at [558, 108] on button at bounding box center [543, 110] width 46 height 29
click at [549, 31] on button at bounding box center [540, 23] width 27 height 27
drag, startPoint x: 546, startPoint y: 29, endPoint x: 546, endPoint y: 16, distance: 13.0
click at [546, 28] on img at bounding box center [539, 22] width 16 height 16
click at [224, 383] on div "52 %" at bounding box center [239, 378] width 31 height 22
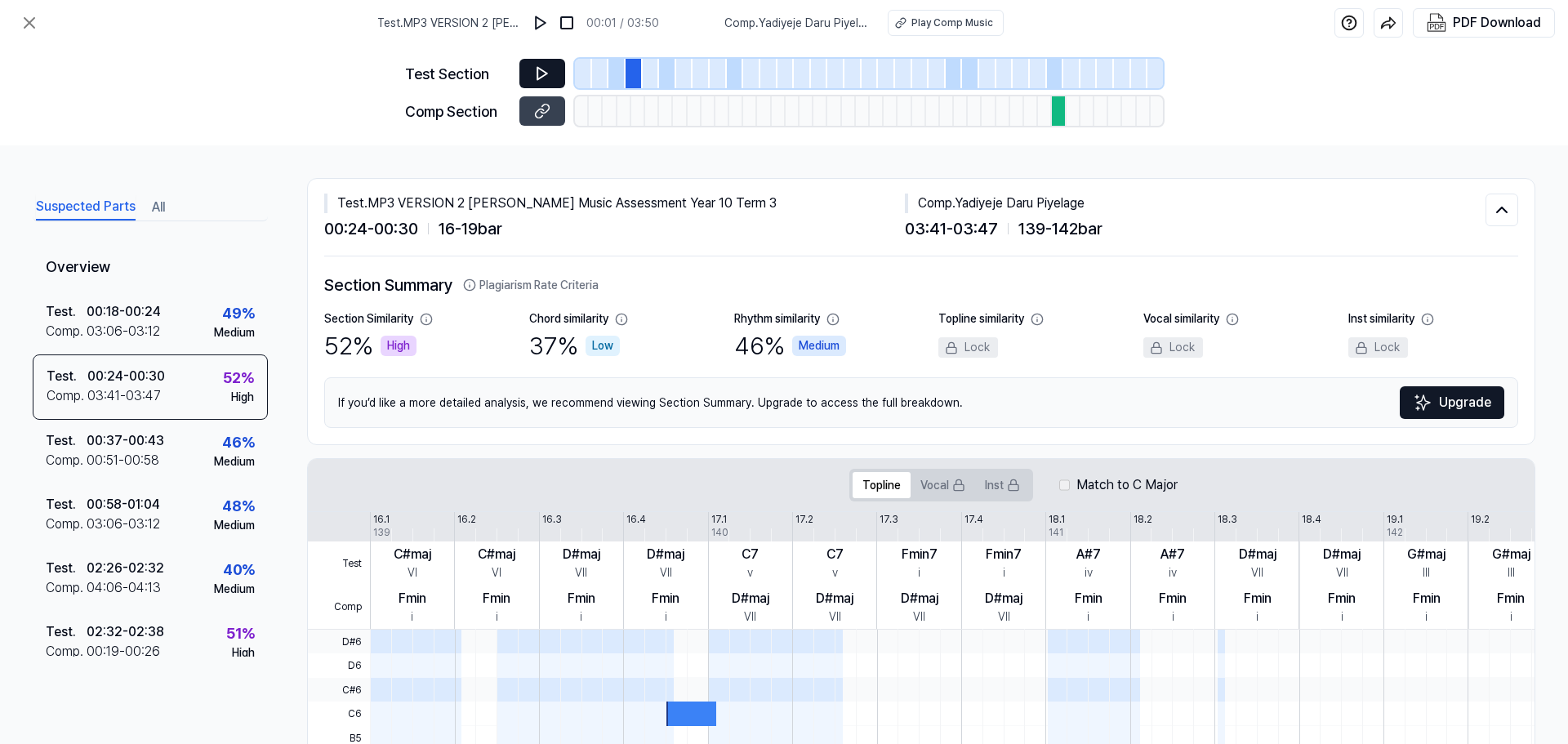
click at [531, 75] on button at bounding box center [543, 73] width 46 height 29
click at [540, 105] on icon at bounding box center [542, 110] width 16 height 16
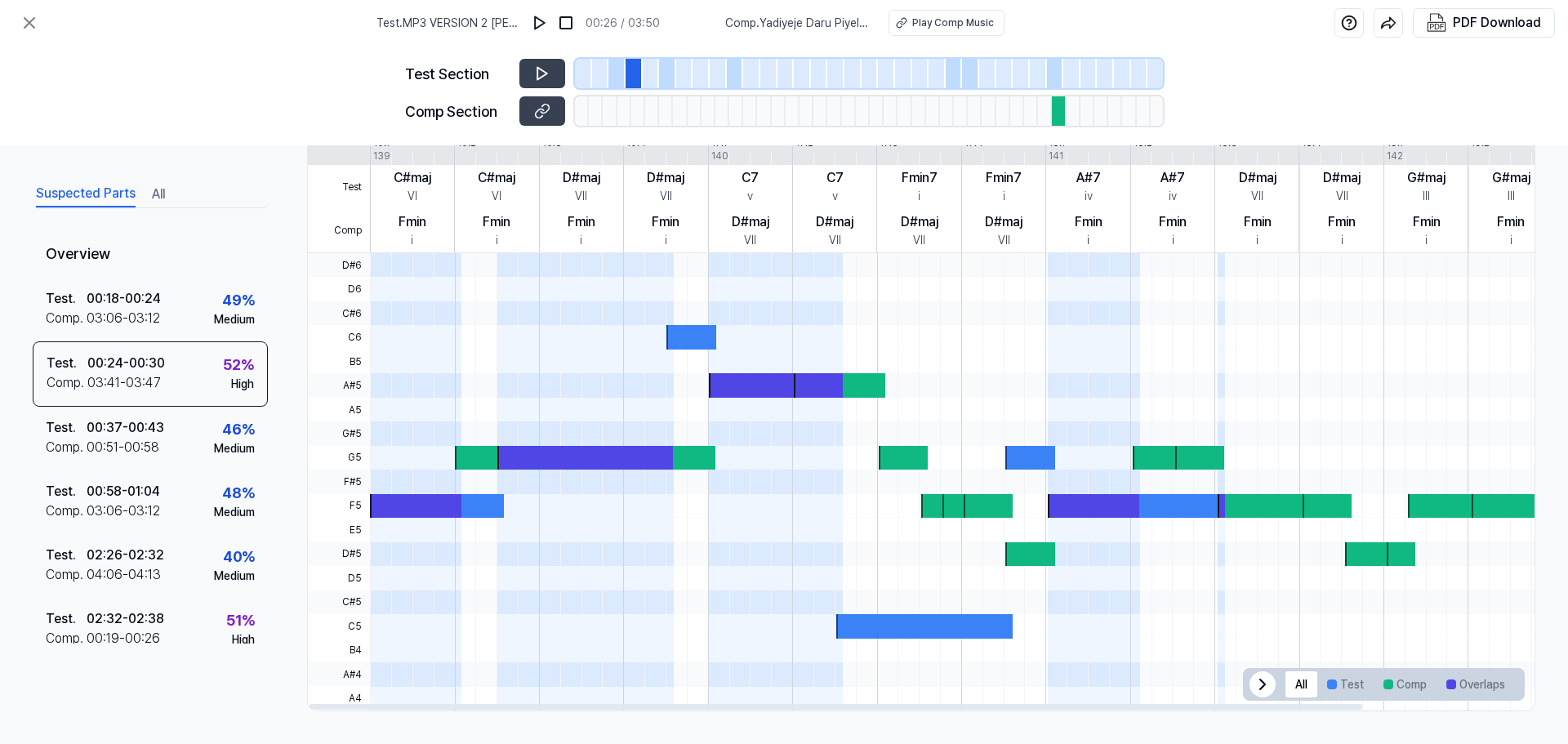
click at [645, 438] on div at bounding box center [644, 481] width 1 height 457
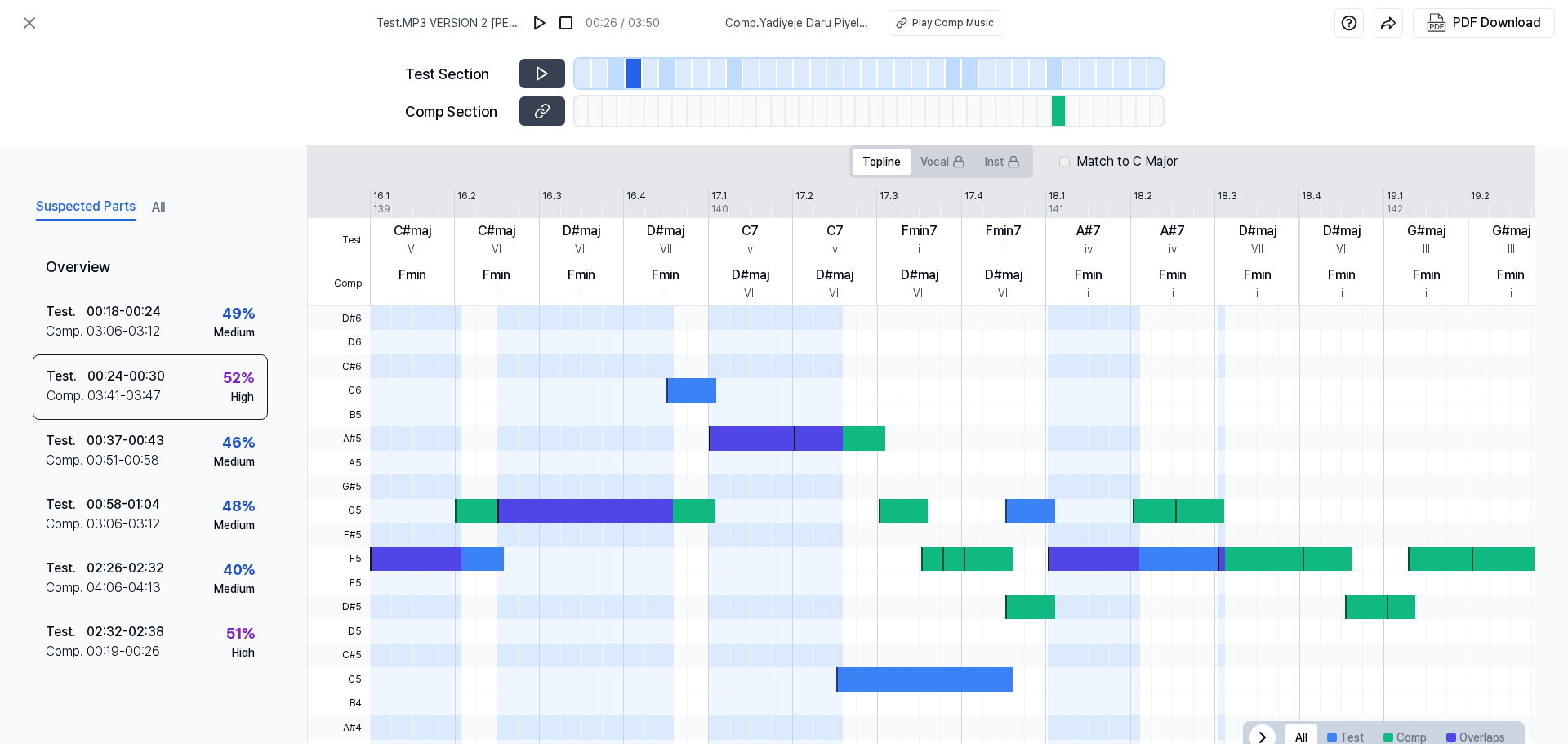
scroll to position [295, 0]
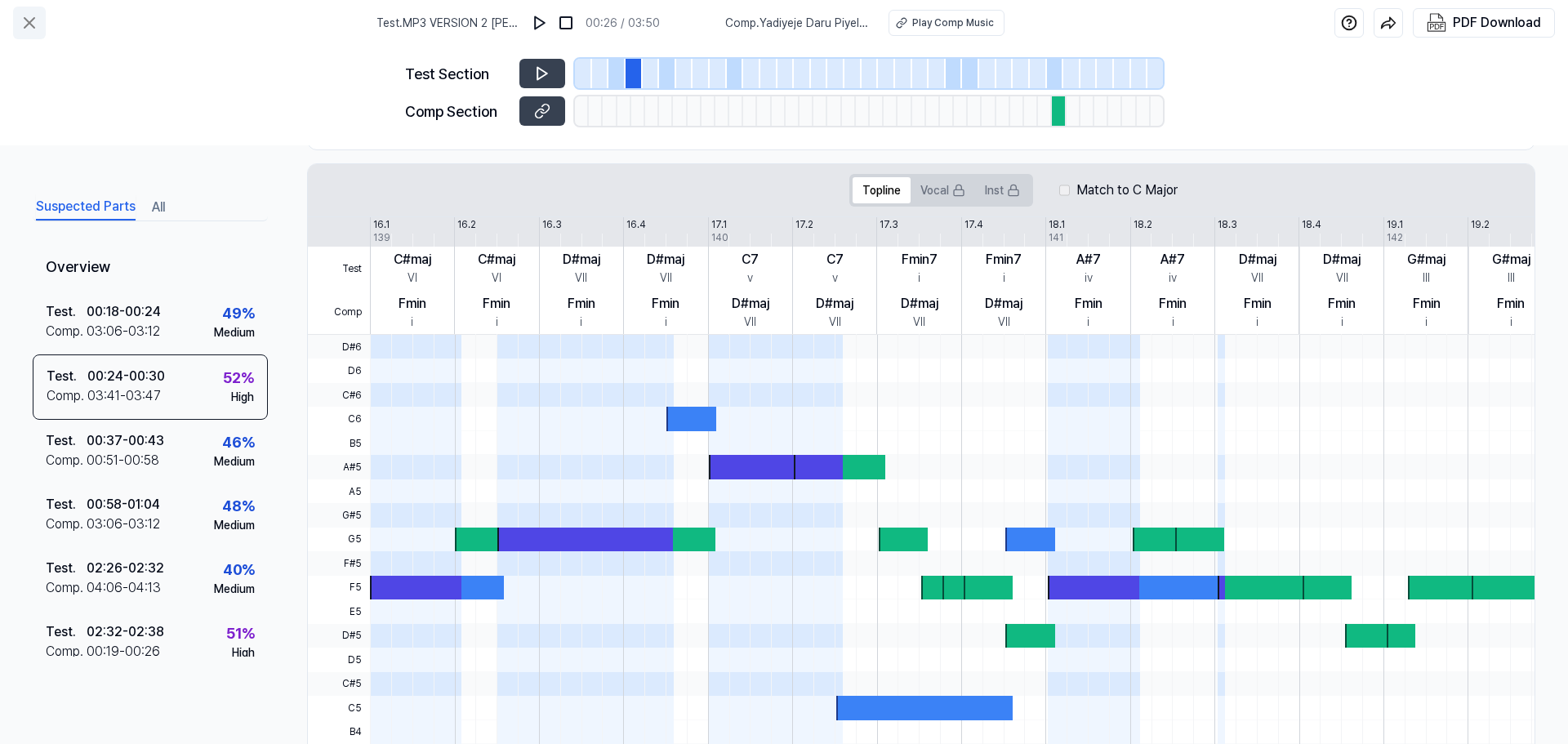
click at [32, 18] on icon at bounding box center [29, 23] width 20 height 20
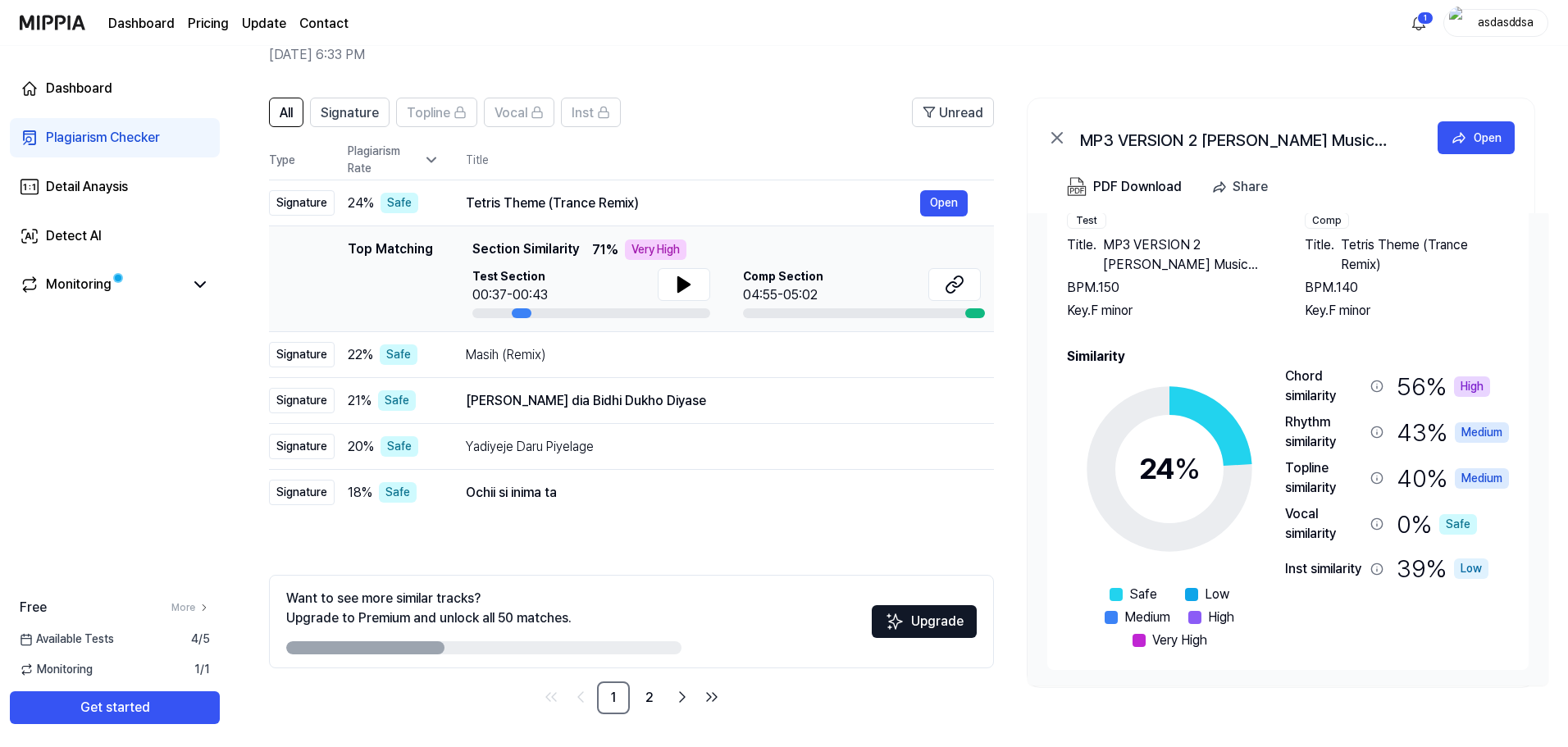
scroll to position [71, 0]
click at [1183, 500] on icon at bounding box center [1169, 467] width 205 height 205
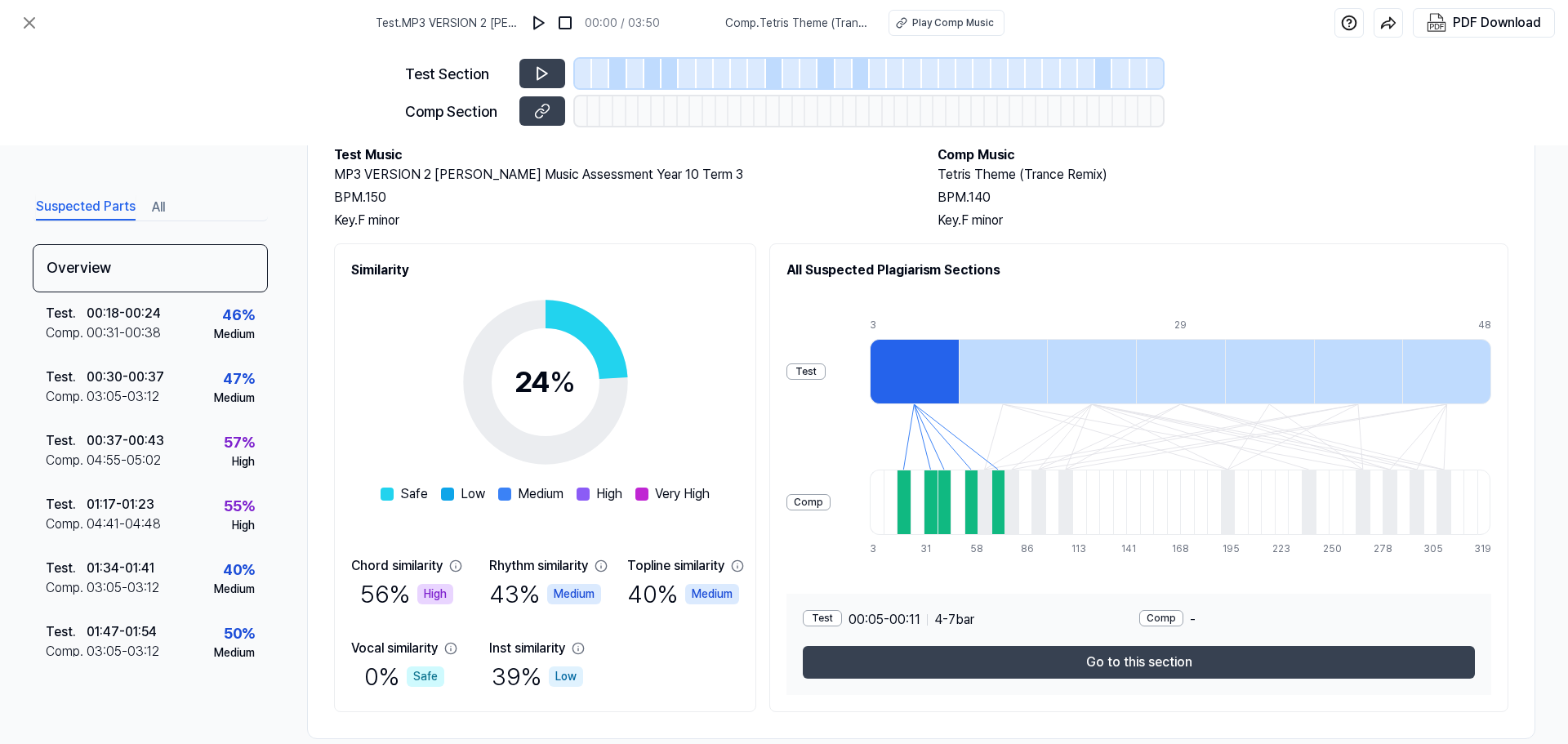
scroll to position [125, 0]
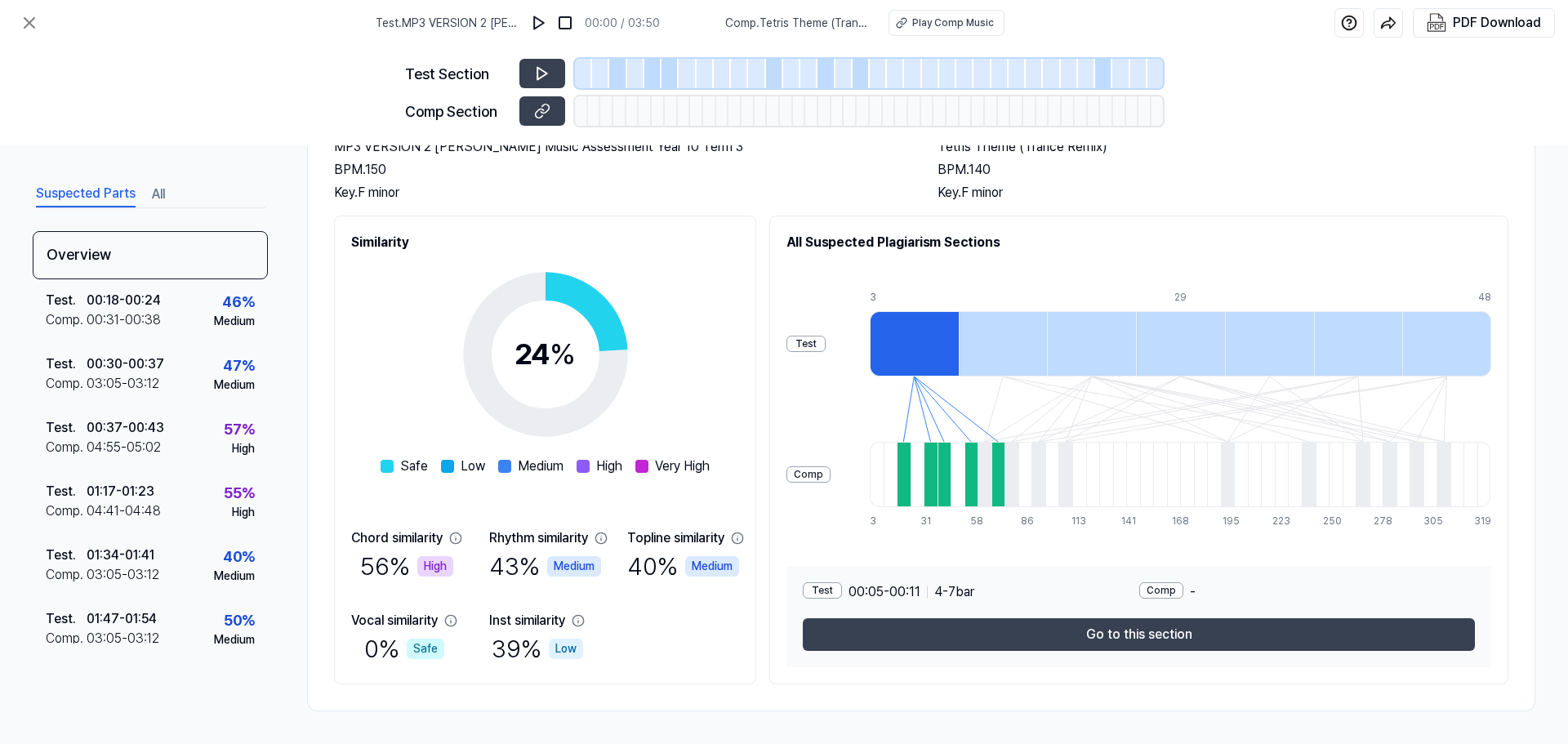
click at [546, 379] on icon at bounding box center [545, 354] width 204 height 204
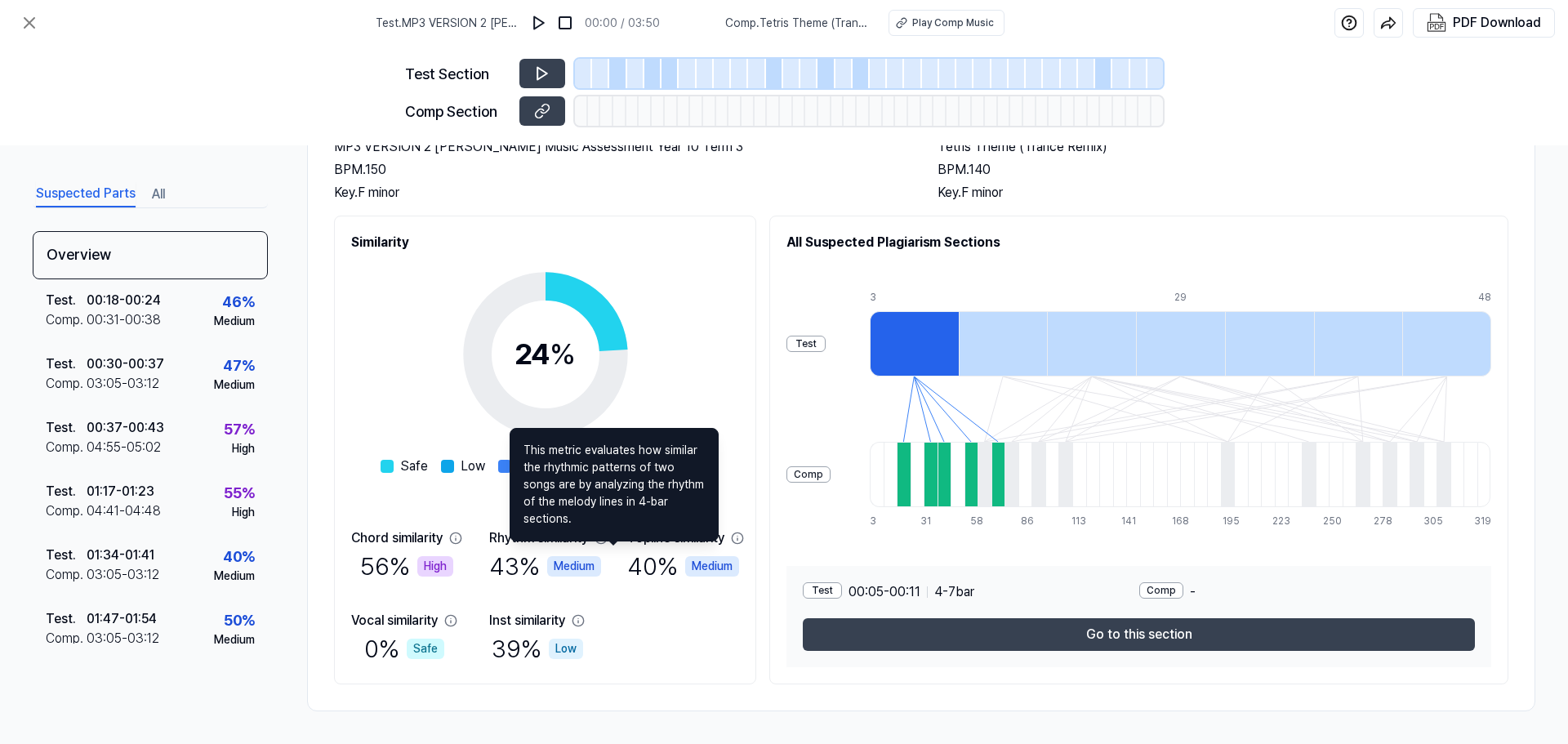
click at [602, 562] on div "Medium" at bounding box center [574, 565] width 54 height 20
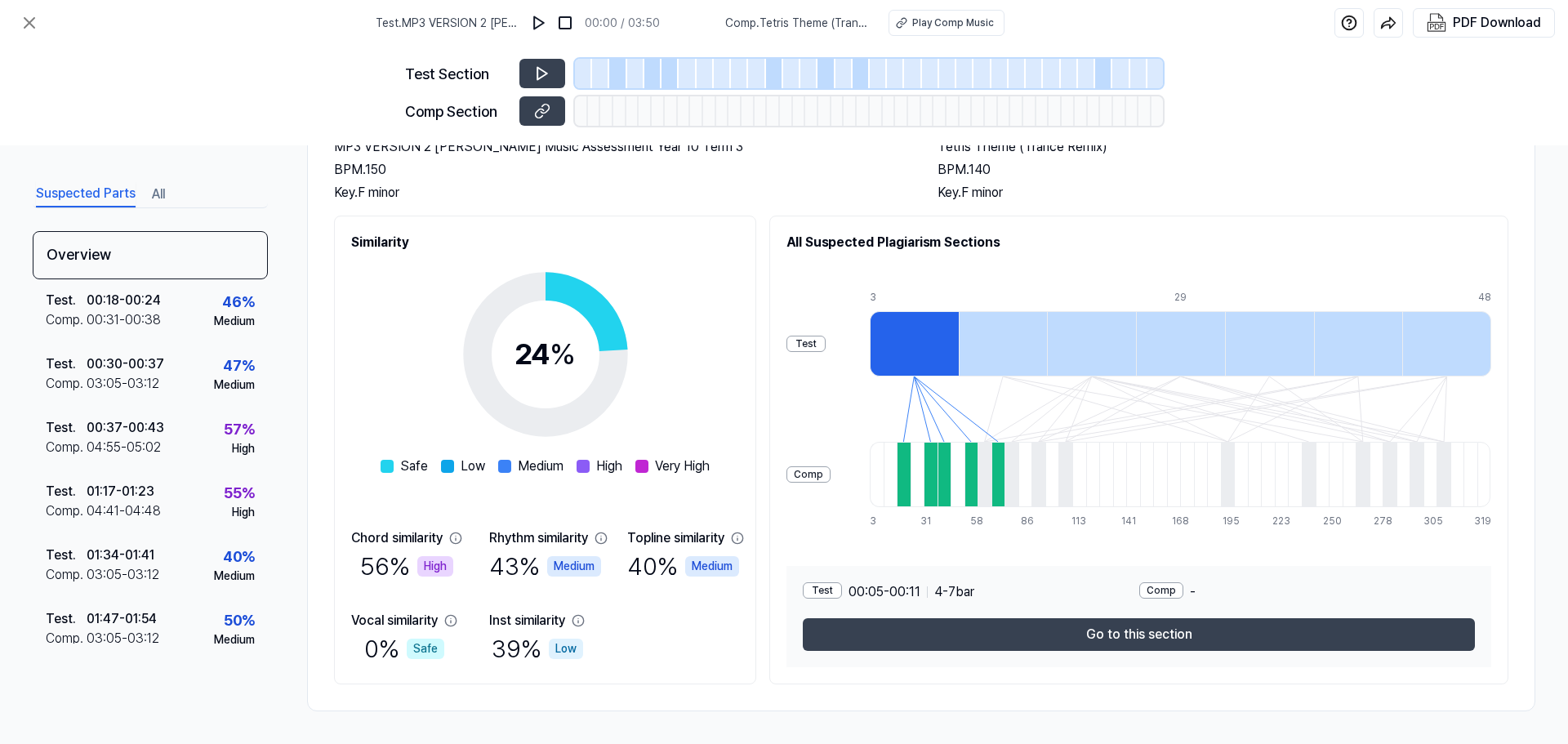
click at [545, 567] on div "43 % Medium" at bounding box center [545, 566] width 112 height 37
click at [1023, 348] on div at bounding box center [1004, 343] width 89 height 66
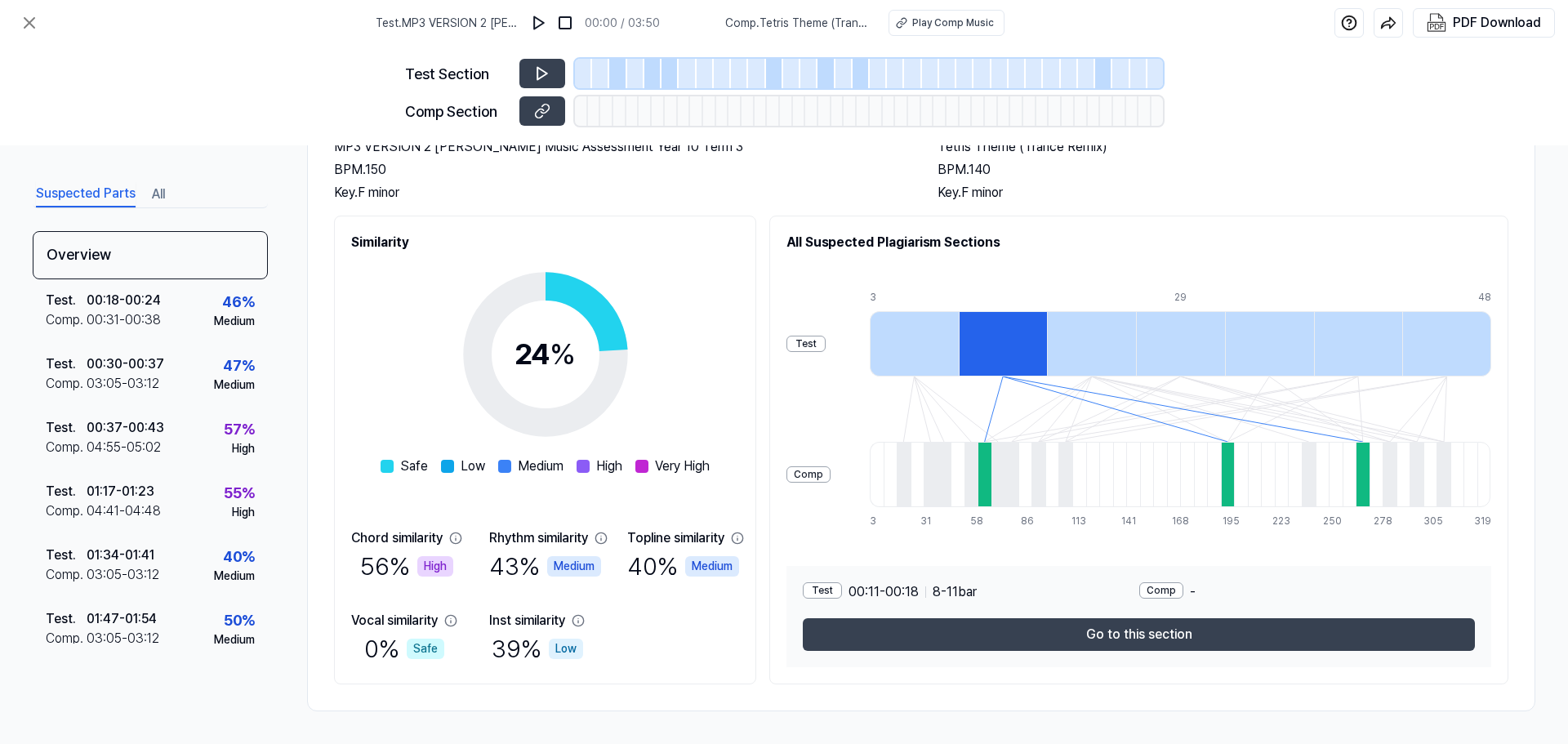
click at [959, 340] on div at bounding box center [914, 343] width 89 height 66
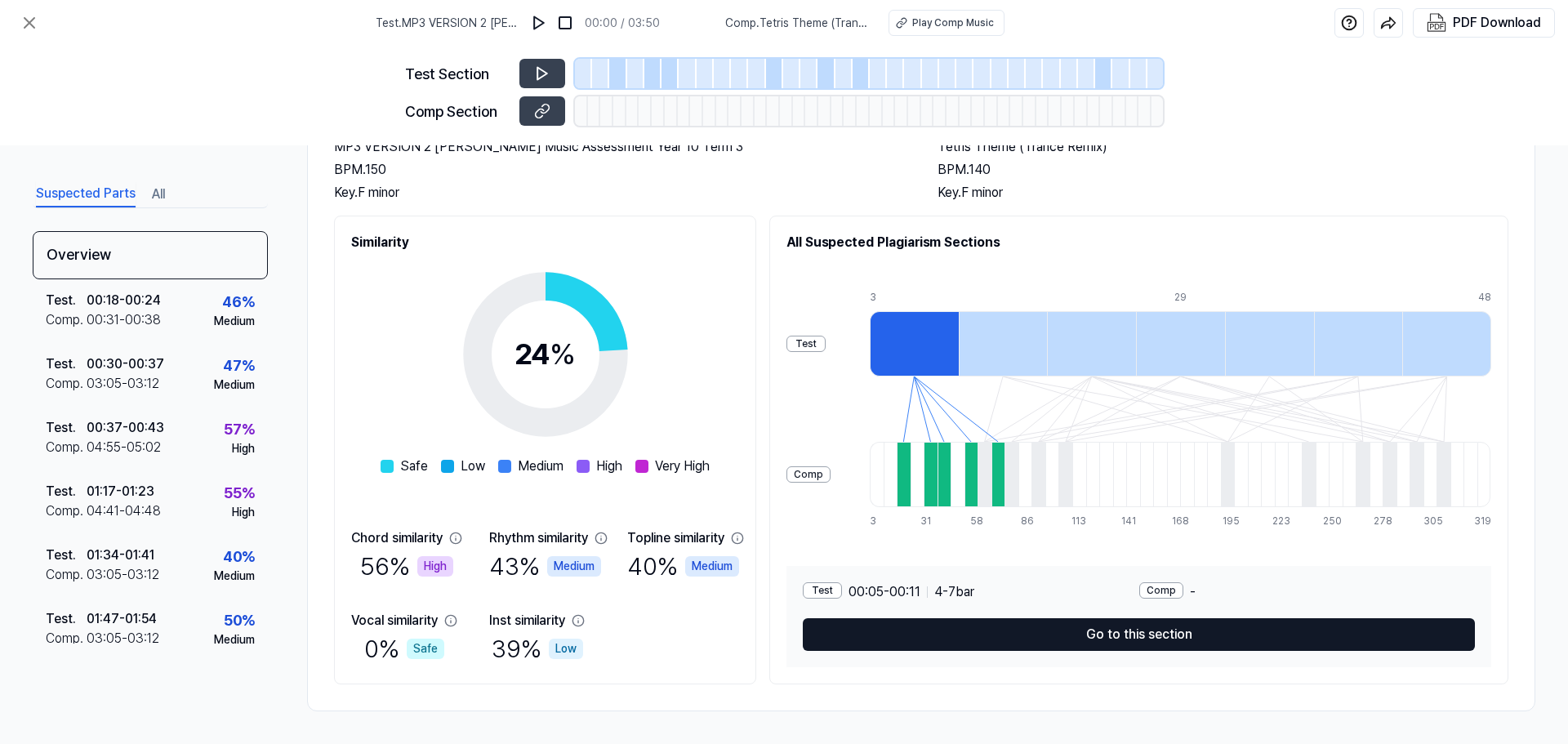
click at [1080, 642] on button "Go to this section" at bounding box center [1138, 635] width 672 height 32
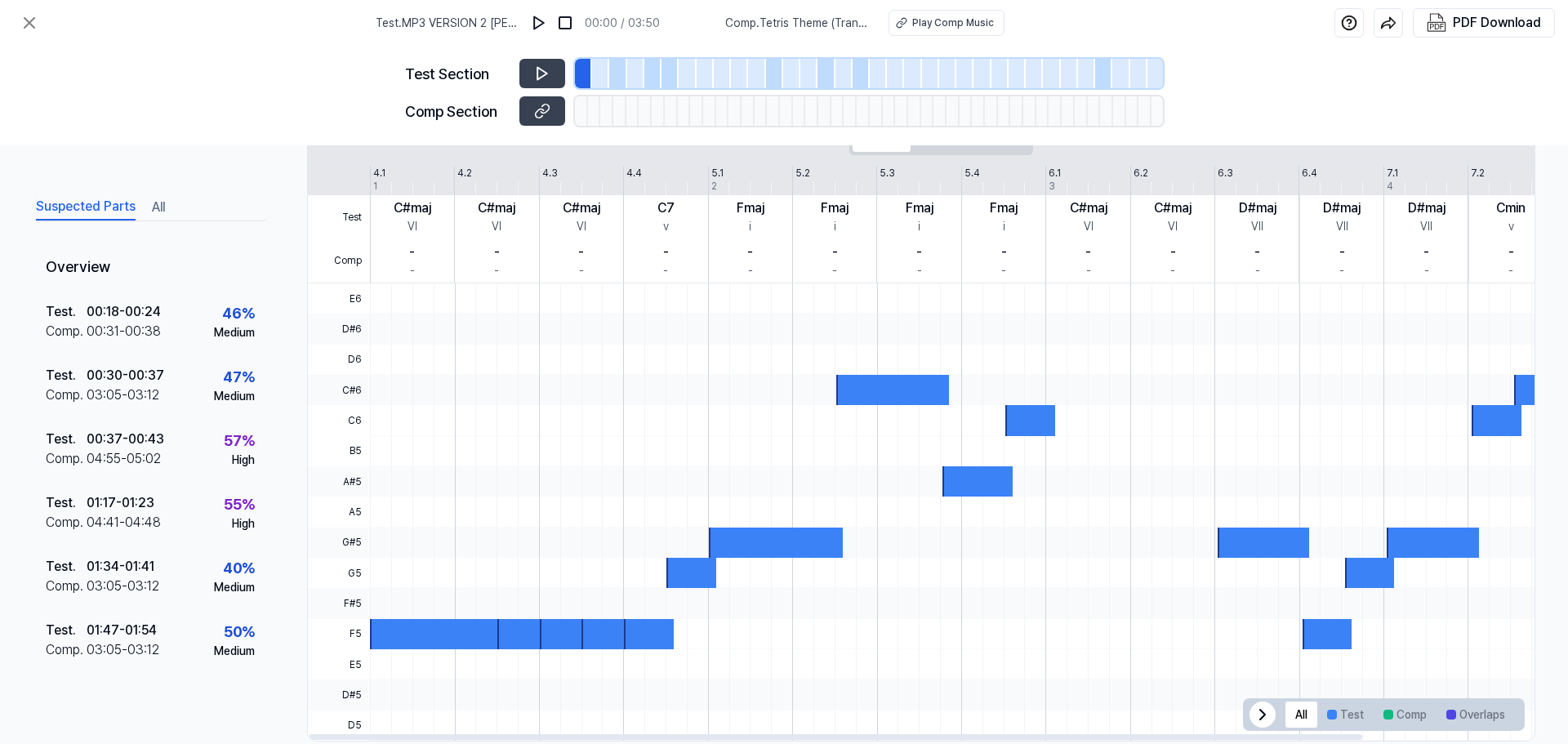
scroll to position [340, 0]
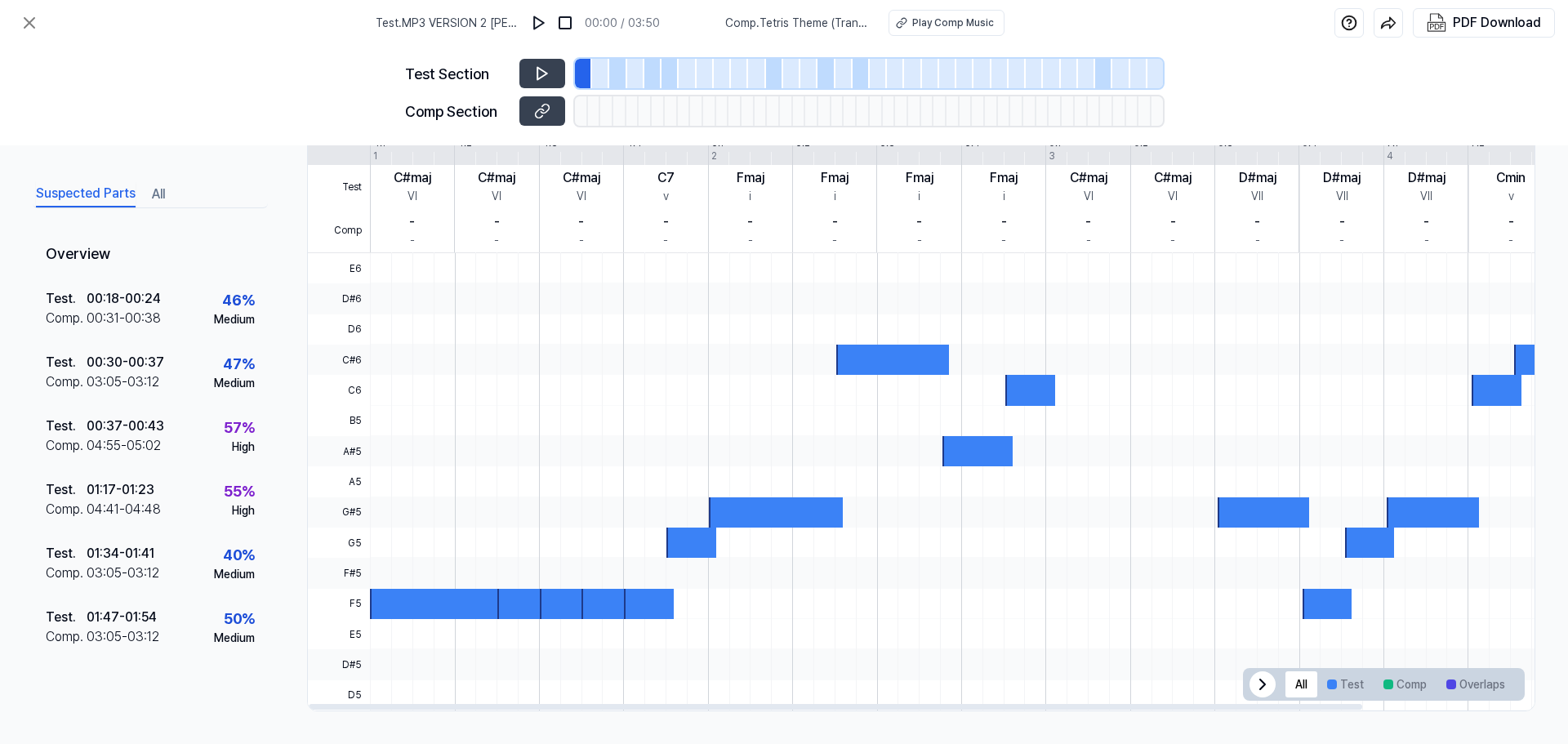
drag, startPoint x: 461, startPoint y: 599, endPoint x: 478, endPoint y: 584, distance: 22.7
click at [463, 596] on div at bounding box center [436, 604] width 134 height 30
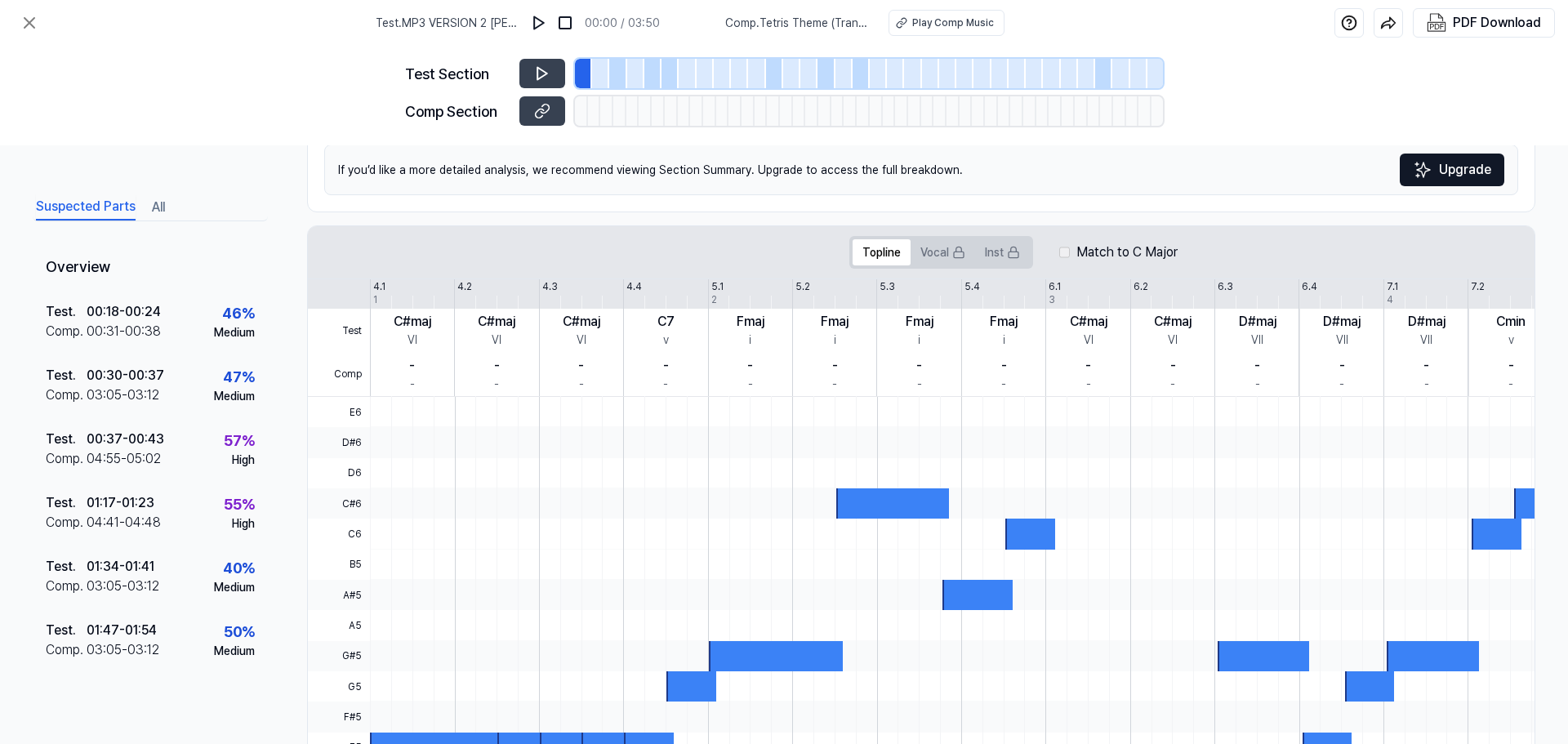
scroll to position [0, 0]
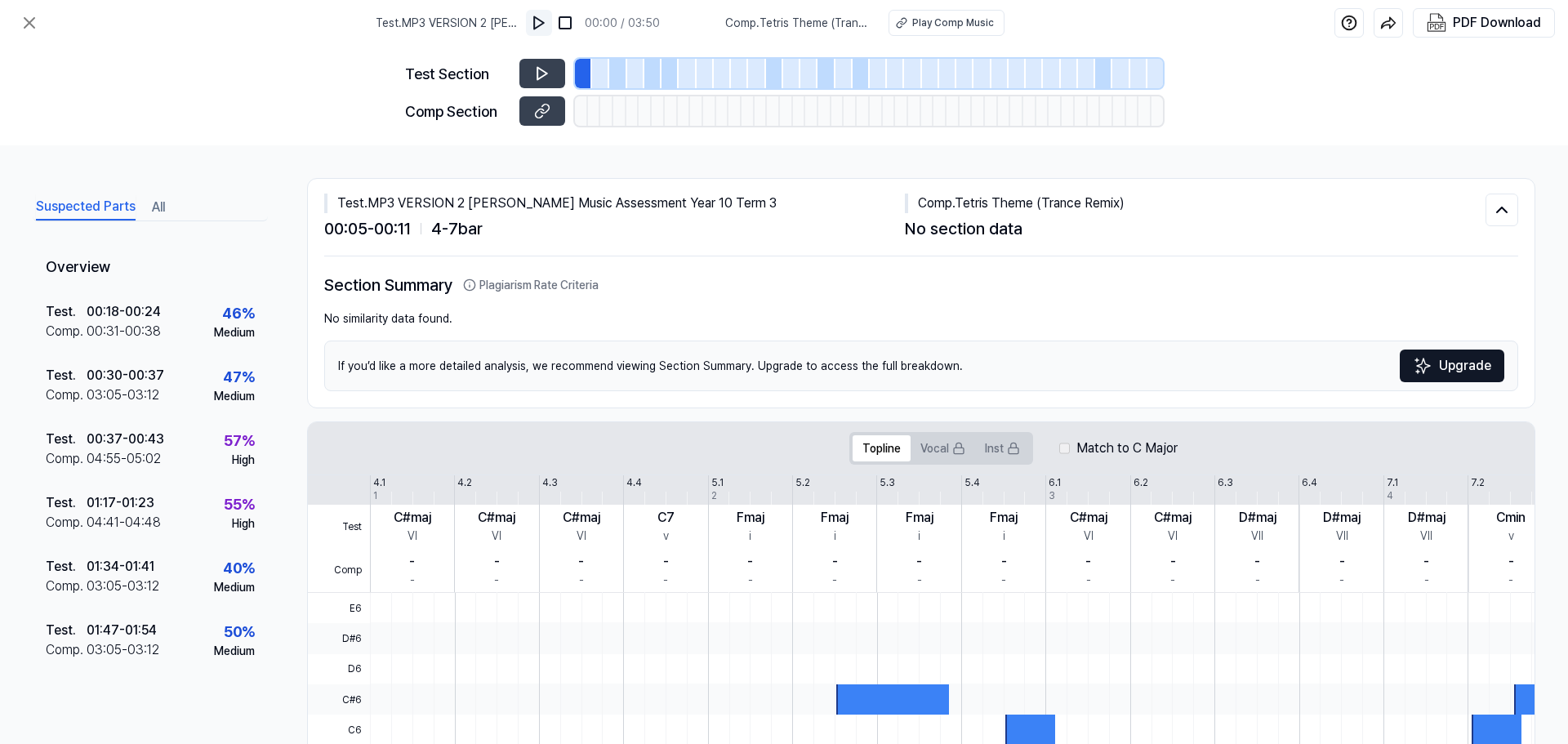
click at [541, 26] on img at bounding box center [539, 22] width 16 height 16
click at [531, 105] on button at bounding box center [543, 110] width 46 height 29
click at [544, 29] on img at bounding box center [539, 22] width 16 height 16
click at [912, 22] on button "Play Comp Music" at bounding box center [947, 23] width 116 height 27
